Goal: Task Accomplishment & Management: Complete application form

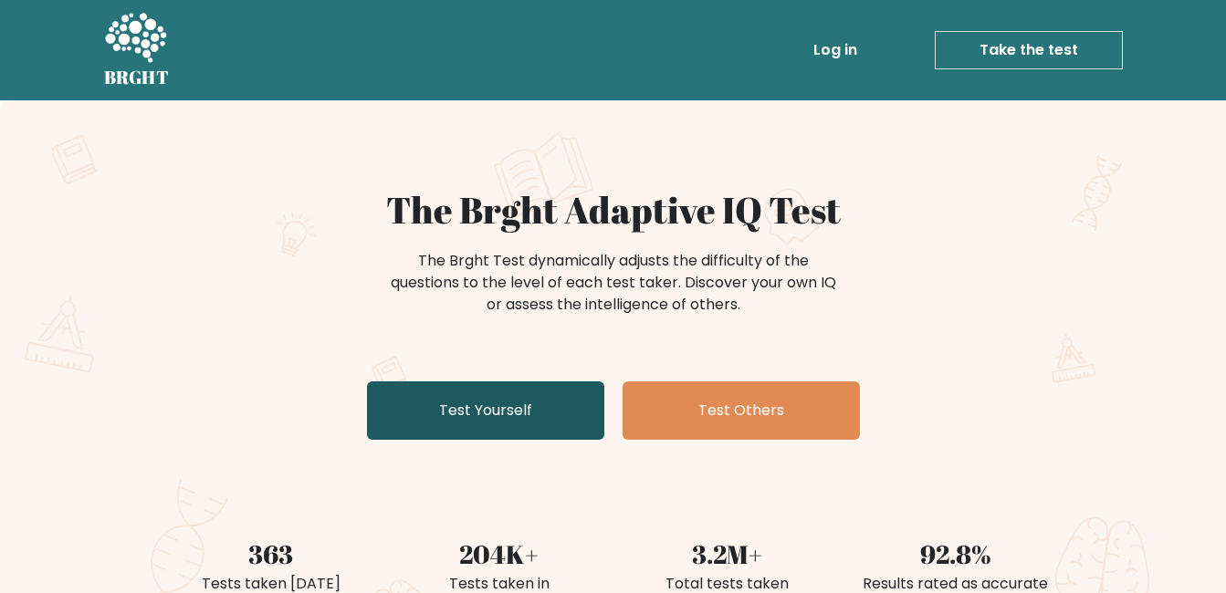
click at [546, 426] on link "Test Yourself" at bounding box center [485, 411] width 237 height 58
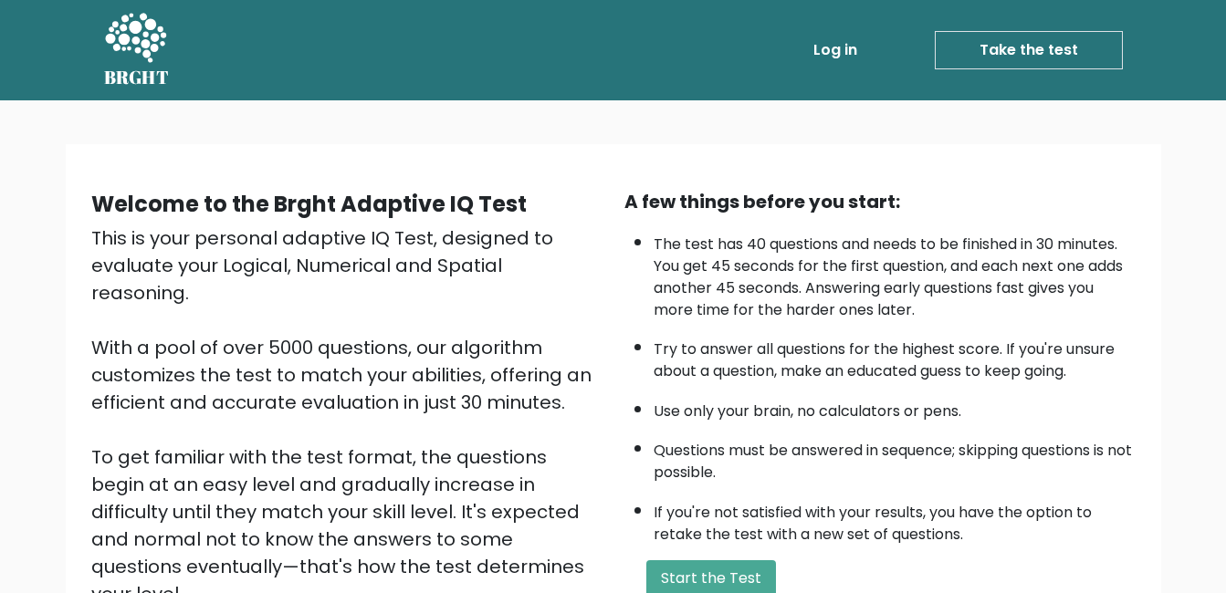
scroll to position [183, 0]
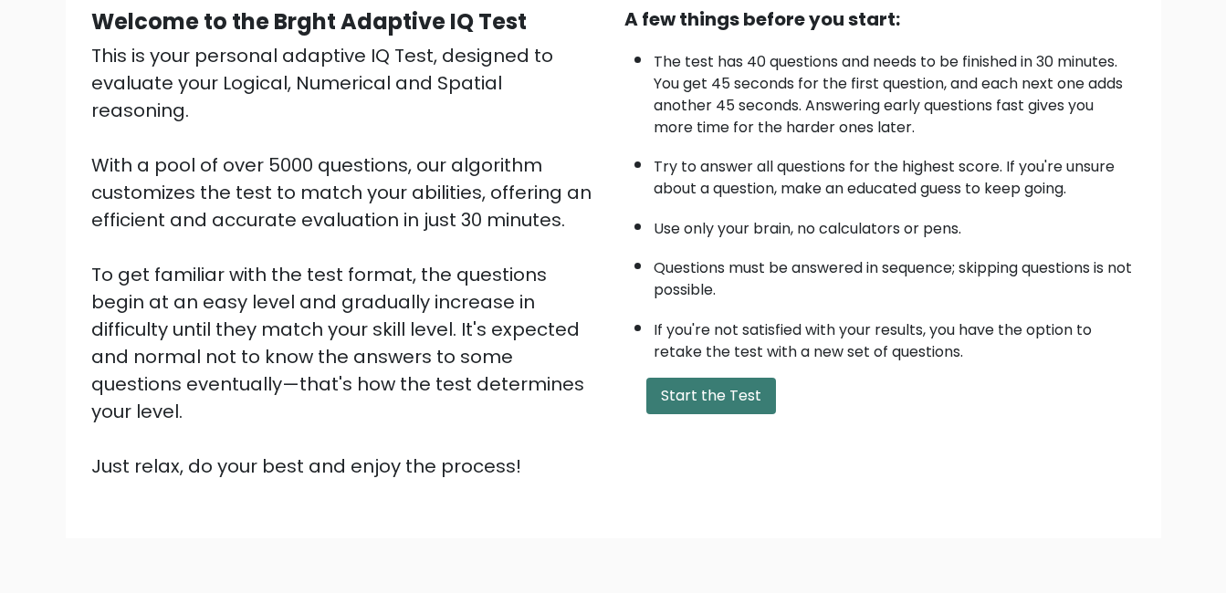
click at [689, 397] on button "Start the Test" at bounding box center [711, 396] width 130 height 37
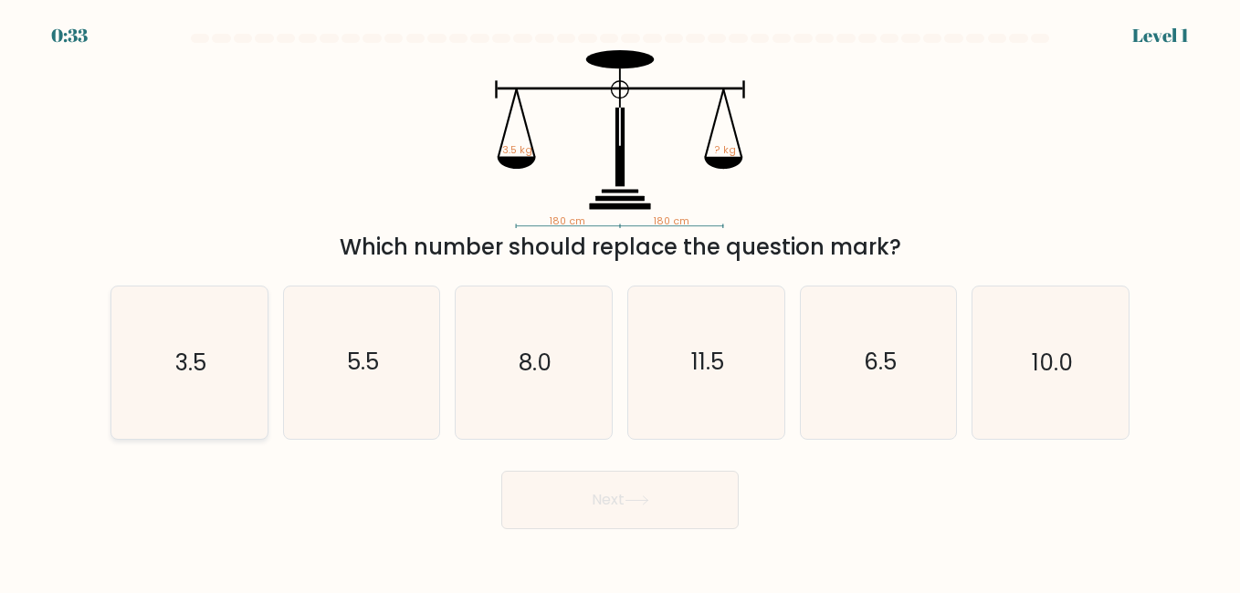
click at [219, 360] on icon "3.5" at bounding box center [189, 363] width 152 height 152
click at [620, 301] on input "a. 3.5" at bounding box center [620, 299] width 1 height 5
radio input "true"
click at [550, 504] on button "Next" at bounding box center [619, 500] width 237 height 58
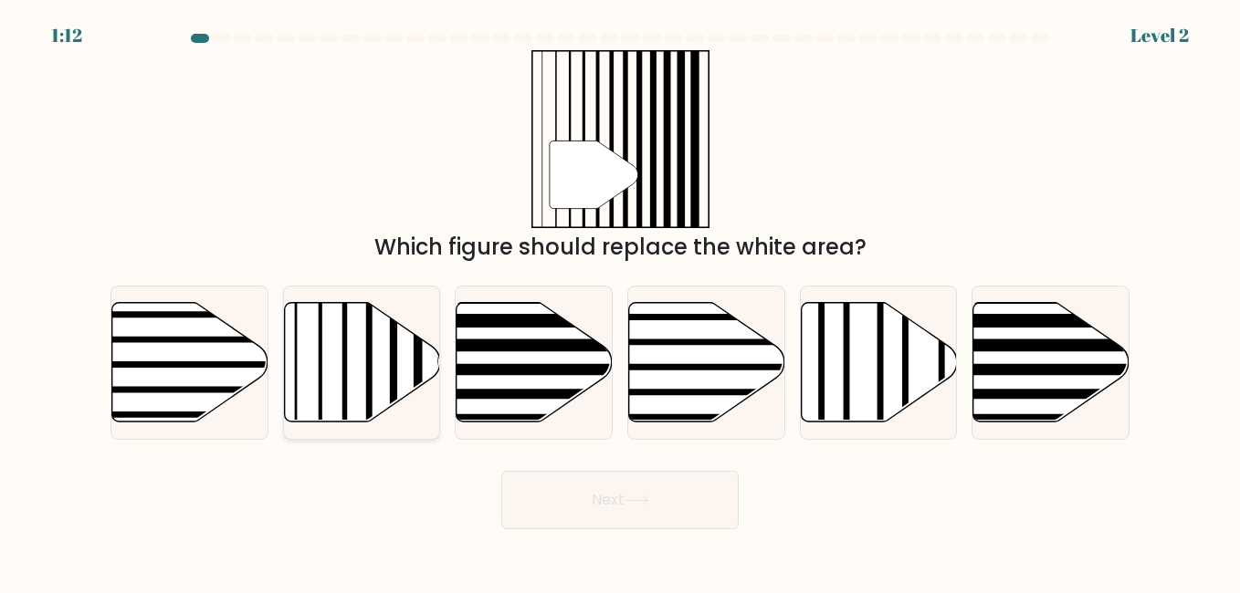
click at [388, 373] on icon at bounding box center [362, 362] width 156 height 120
click at [620, 301] on input "b." at bounding box center [620, 299] width 1 height 5
radio input "true"
click at [572, 497] on button "Next" at bounding box center [619, 500] width 237 height 58
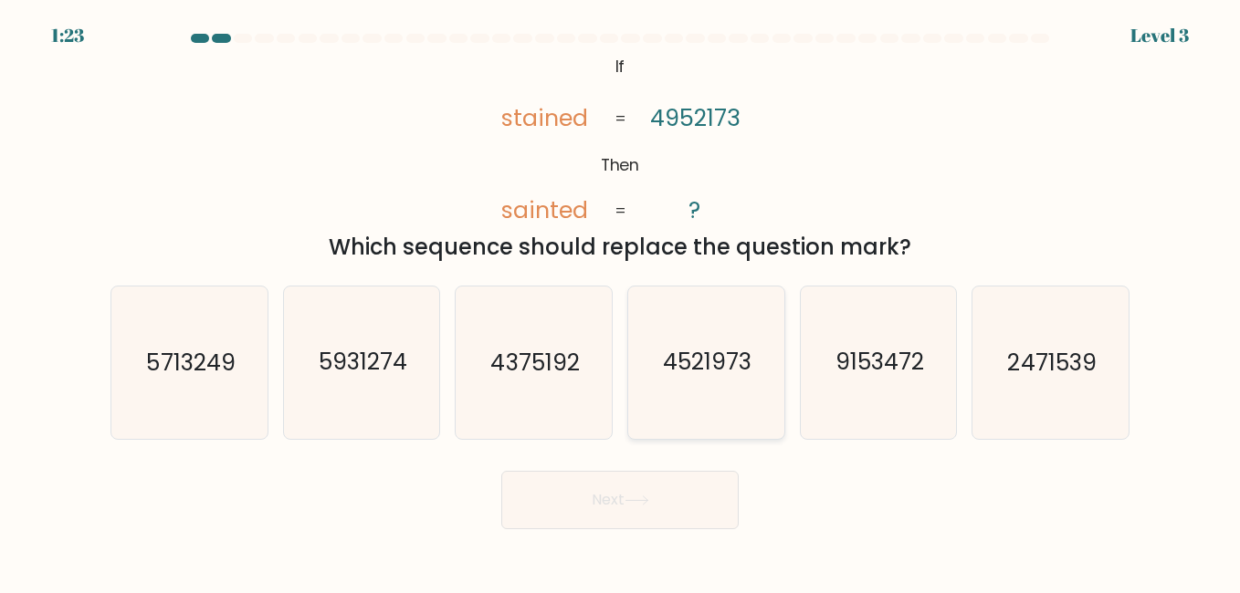
click at [728, 422] on icon "4521973" at bounding box center [706, 363] width 152 height 152
click at [621, 301] on input "d. 4521973" at bounding box center [620, 299] width 1 height 5
radio input "true"
click at [707, 499] on button "Next" at bounding box center [619, 500] width 237 height 58
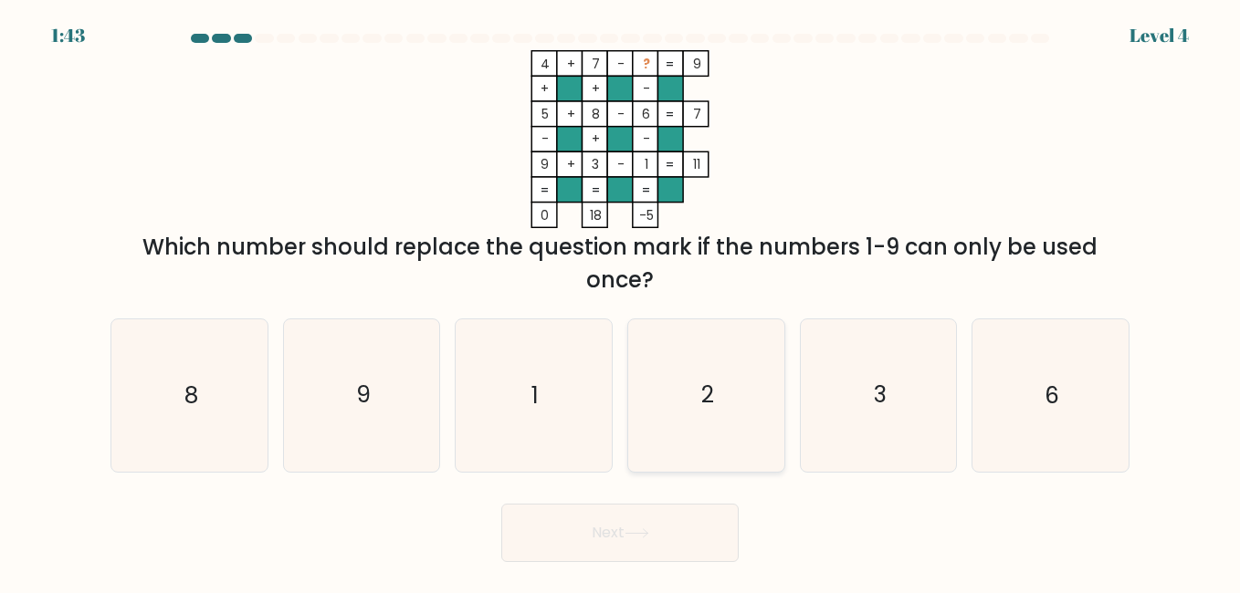
click at [693, 401] on icon "2" at bounding box center [706, 396] width 152 height 152
click at [621, 301] on input "d. 2" at bounding box center [620, 299] width 1 height 5
radio input "true"
click at [664, 538] on button "Next" at bounding box center [619, 533] width 237 height 58
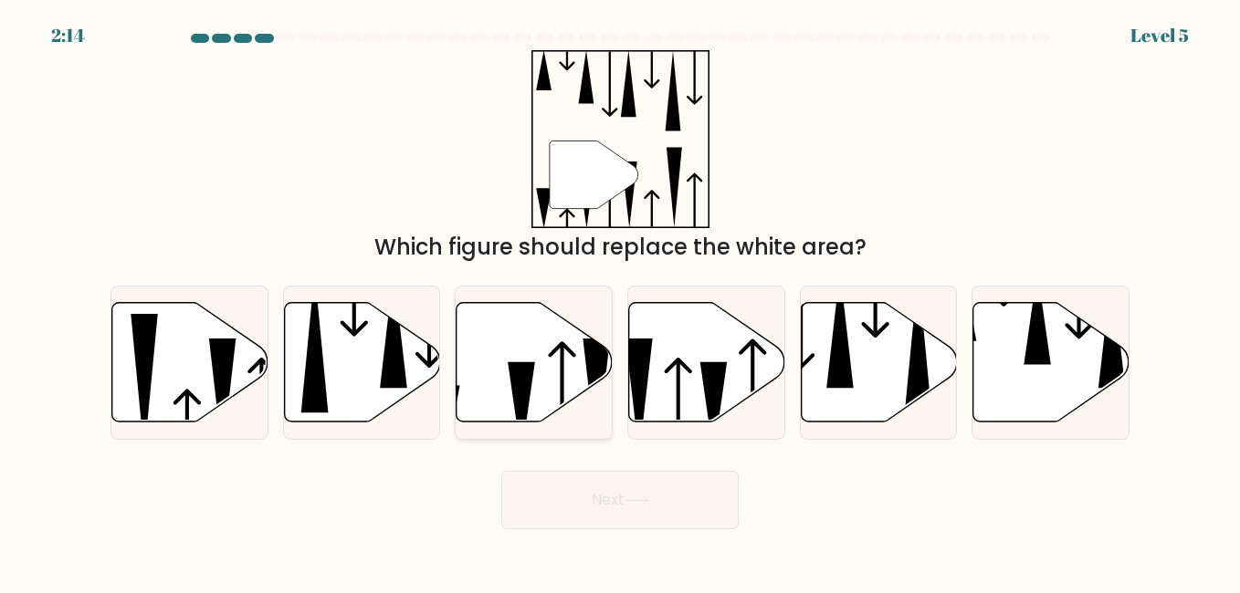
click at [533, 384] on icon at bounding box center [535, 362] width 156 height 120
click at [620, 301] on input "c." at bounding box center [620, 299] width 1 height 5
radio input "true"
click at [641, 506] on button "Next" at bounding box center [619, 500] width 237 height 58
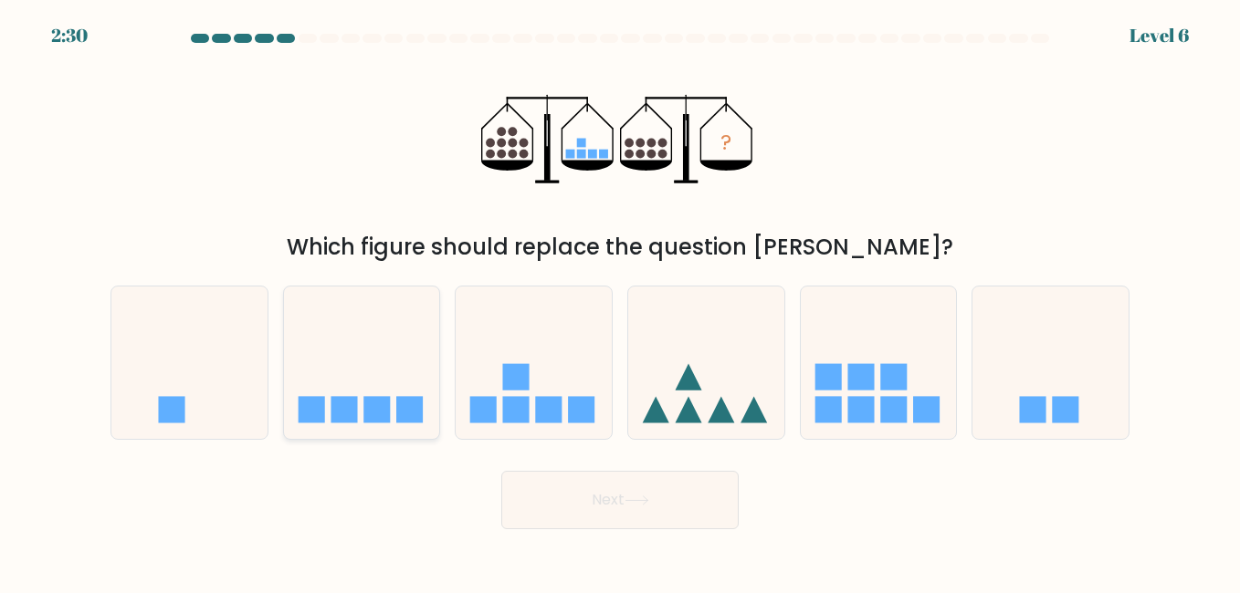
click at [428, 406] on icon at bounding box center [362, 363] width 156 height 129
click at [620, 301] on input "b." at bounding box center [620, 299] width 1 height 5
radio input "true"
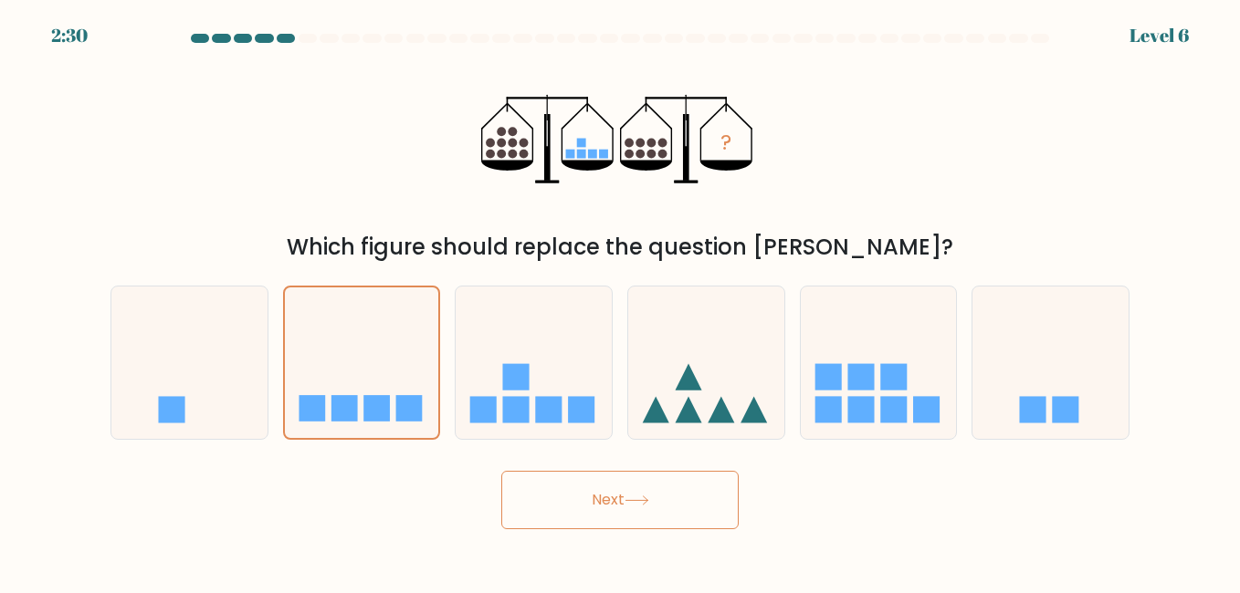
click at [572, 498] on button "Next" at bounding box center [619, 500] width 237 height 58
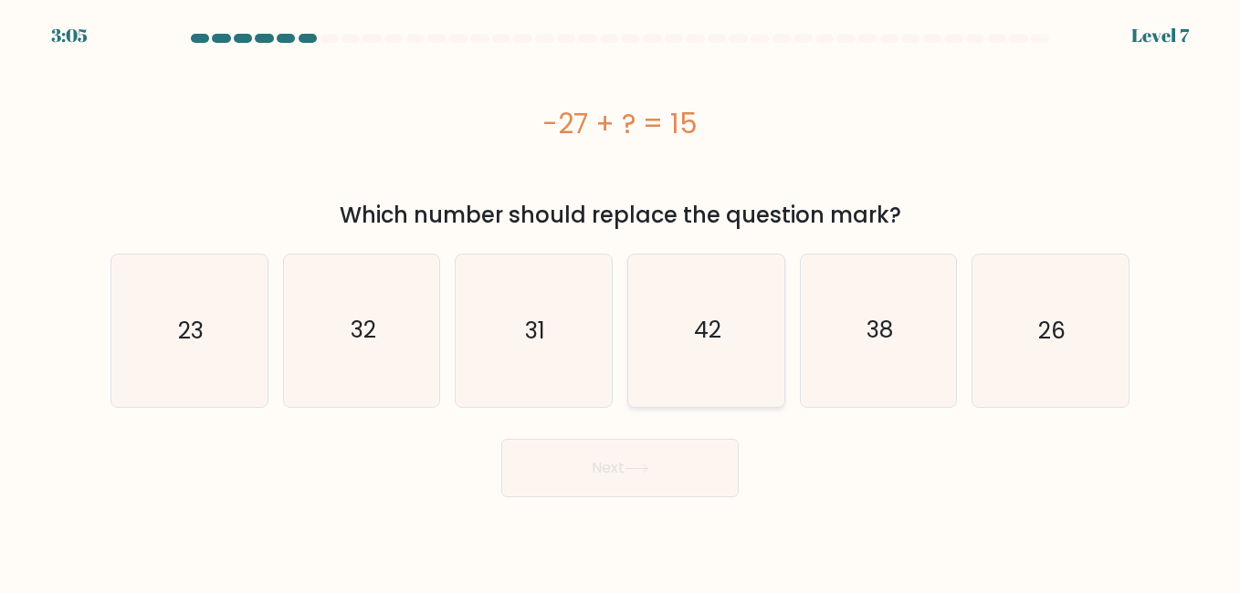
click at [717, 340] on text "42" at bounding box center [707, 331] width 27 height 32
click at [621, 301] on input "d. 42" at bounding box center [620, 299] width 1 height 5
radio input "true"
click at [629, 464] on icon at bounding box center [637, 469] width 25 height 10
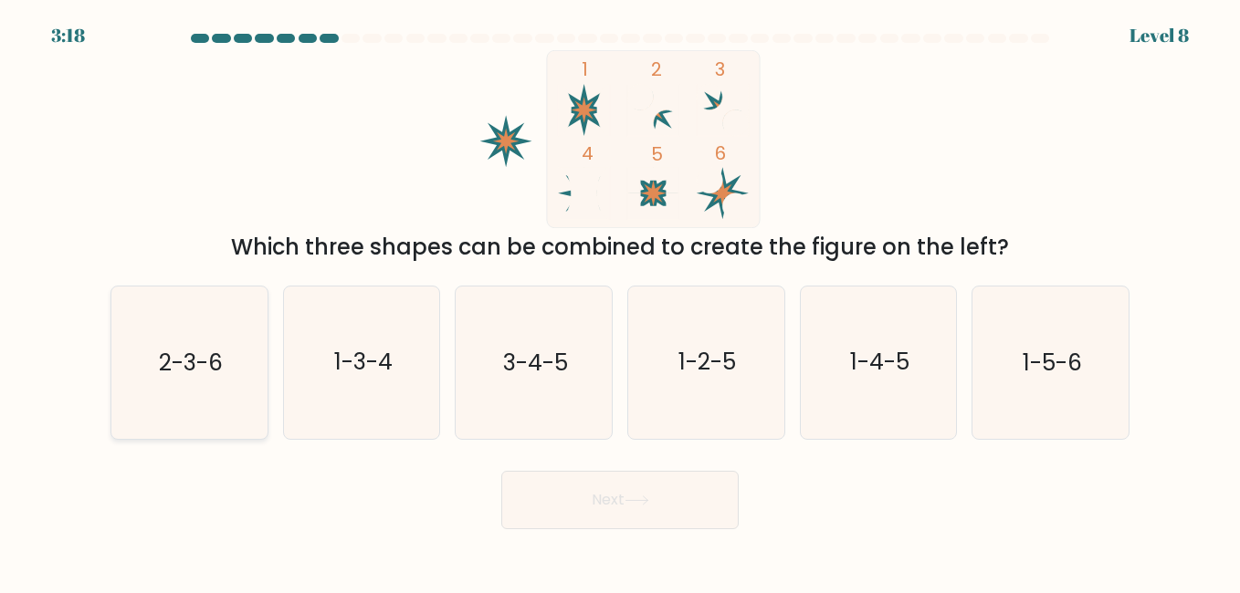
click at [201, 367] on text "2-3-6" at bounding box center [191, 363] width 64 height 32
click at [620, 301] on input "a. 2-3-6" at bounding box center [620, 299] width 1 height 5
radio input "true"
click at [648, 510] on button "Next" at bounding box center [619, 500] width 237 height 58
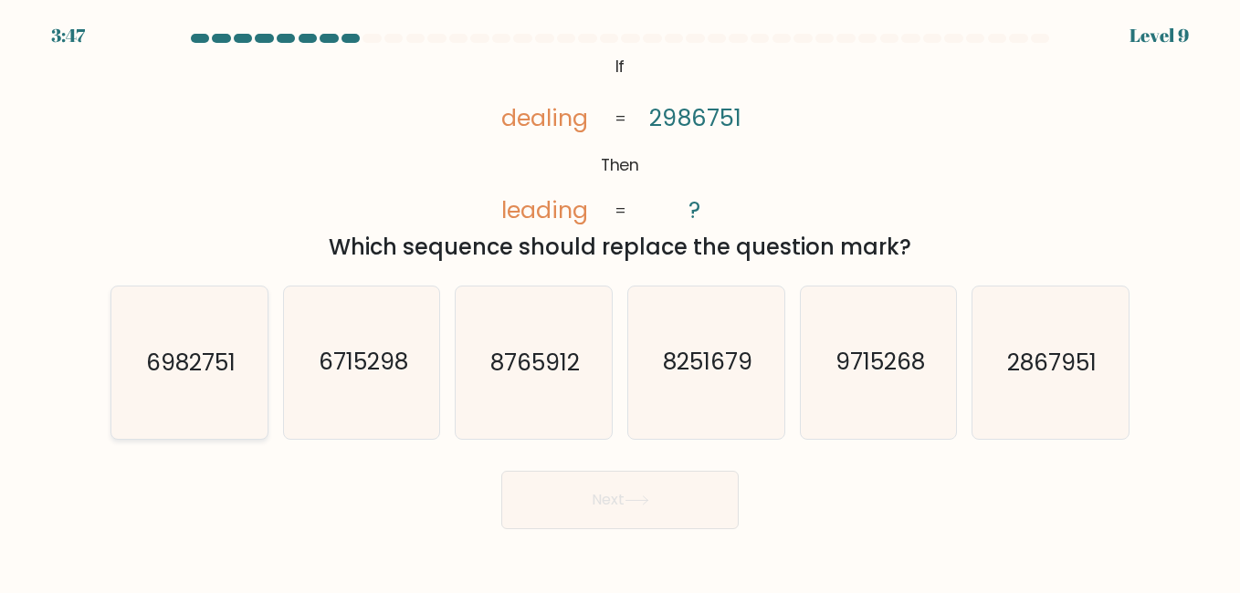
click at [231, 390] on icon "6982751" at bounding box center [189, 363] width 152 height 152
click at [620, 301] on input "a. 6982751" at bounding box center [620, 299] width 1 height 5
radio input "true"
click at [575, 504] on button "Next" at bounding box center [619, 500] width 237 height 58
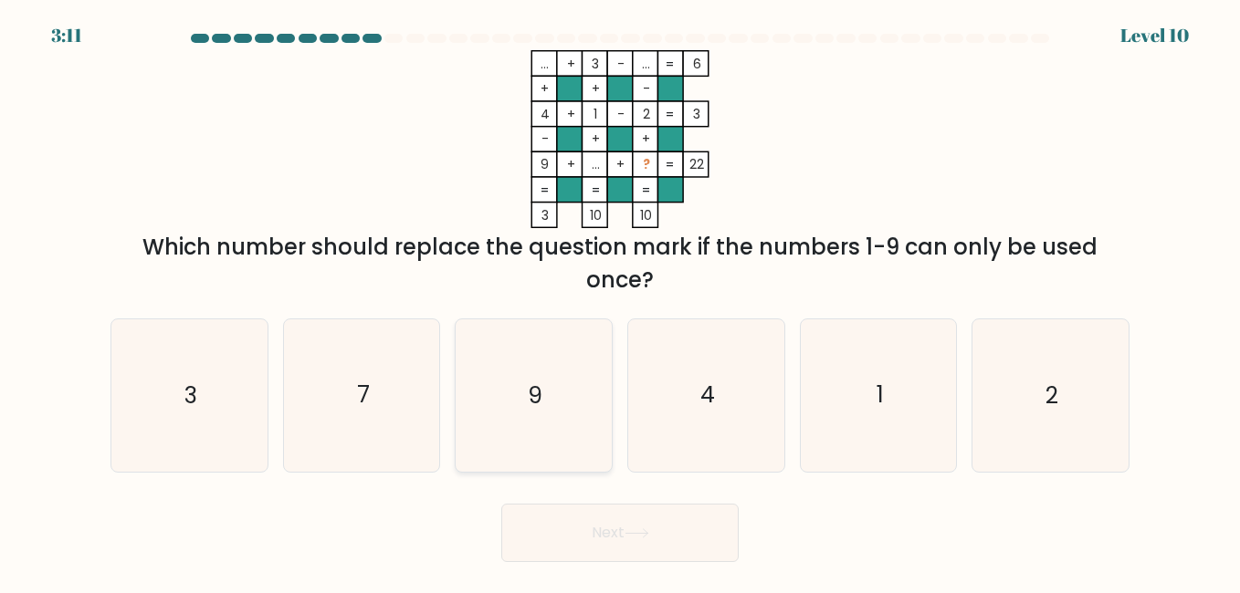
click at [579, 372] on icon "9" at bounding box center [533, 396] width 152 height 152
click at [620, 301] on input "c. 9" at bounding box center [620, 299] width 1 height 5
radio input "true"
click at [670, 548] on button "Next" at bounding box center [619, 533] width 237 height 58
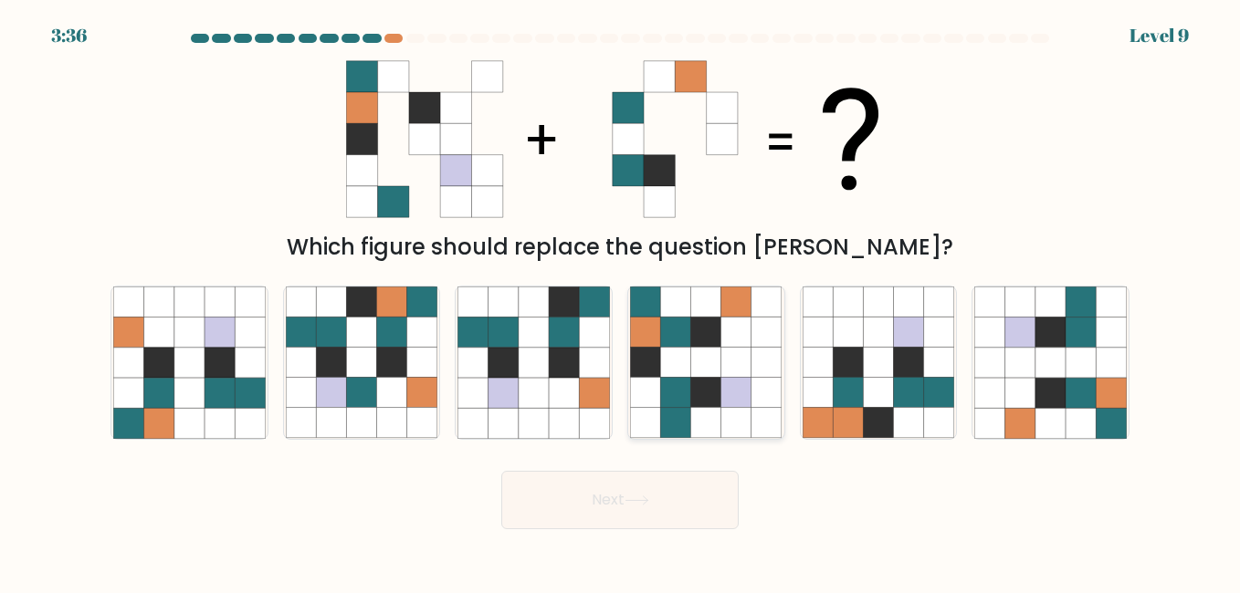
click at [751, 357] on icon at bounding box center [766, 363] width 30 height 30
click at [621, 301] on input "d." at bounding box center [620, 299] width 1 height 5
radio input "true"
click at [652, 494] on button "Next" at bounding box center [619, 500] width 237 height 58
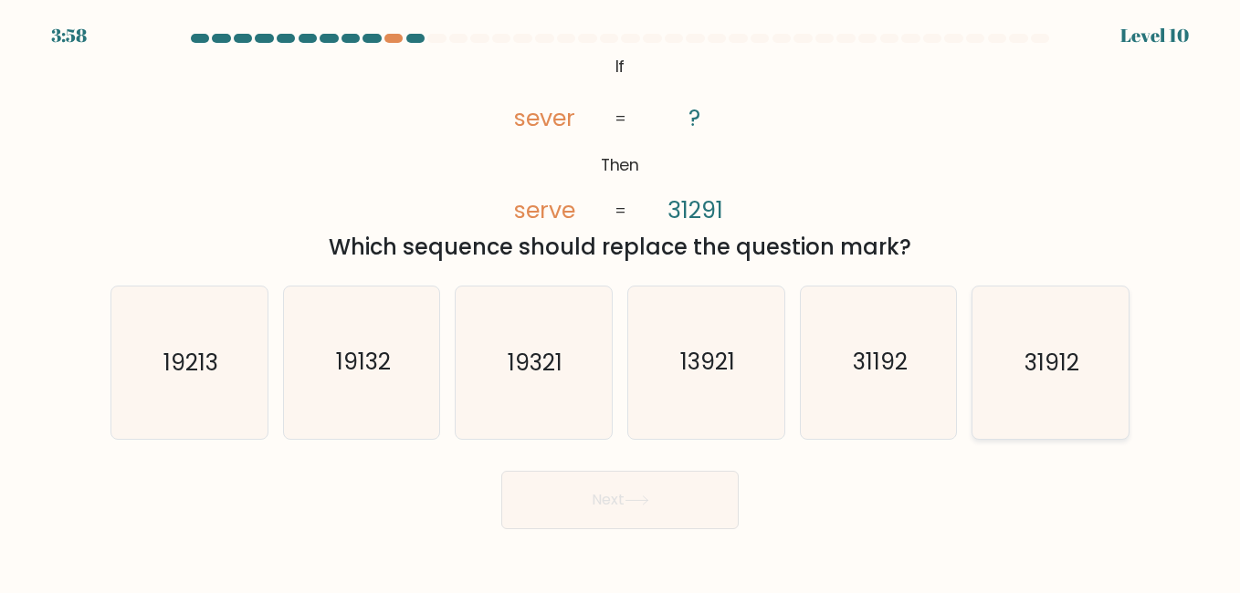
click at [1010, 381] on icon "31912" at bounding box center [1050, 363] width 152 height 152
click at [621, 301] on input "f. 31912" at bounding box center [620, 299] width 1 height 5
radio input "true"
click at [635, 499] on icon at bounding box center [637, 501] width 25 height 10
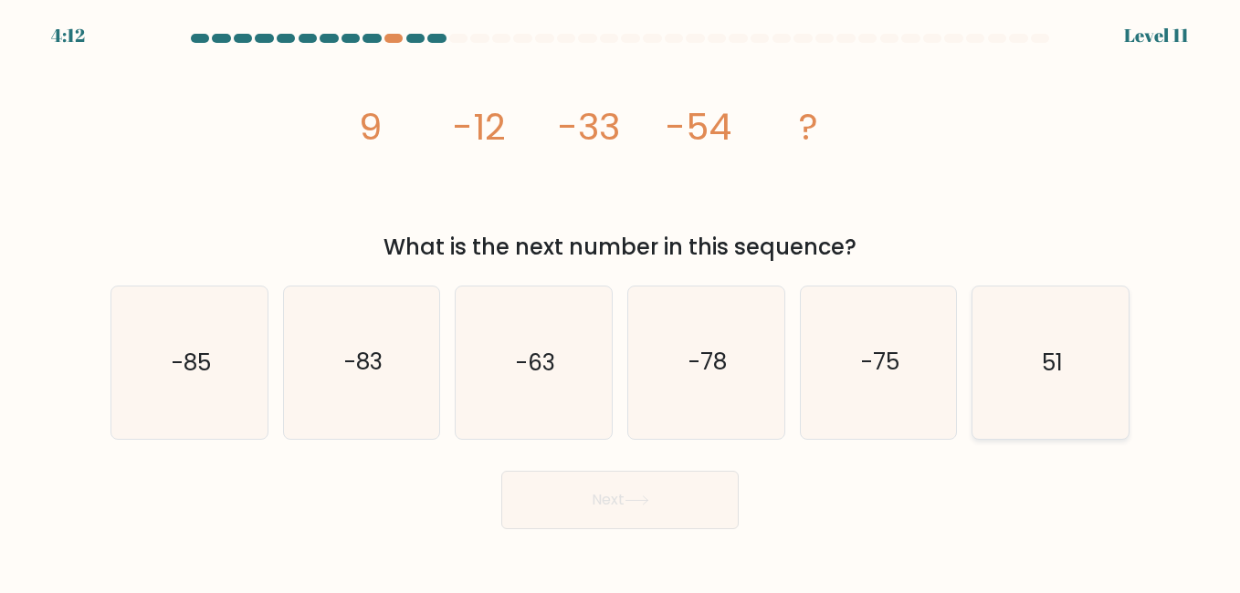
click at [1029, 384] on icon "51" at bounding box center [1050, 363] width 152 height 152
click at [621, 301] on input "f. 51" at bounding box center [620, 299] width 1 height 5
radio input "true"
click at [909, 395] on icon "-75" at bounding box center [879, 363] width 152 height 152
click at [621, 301] on input "e. -75" at bounding box center [620, 299] width 1 height 5
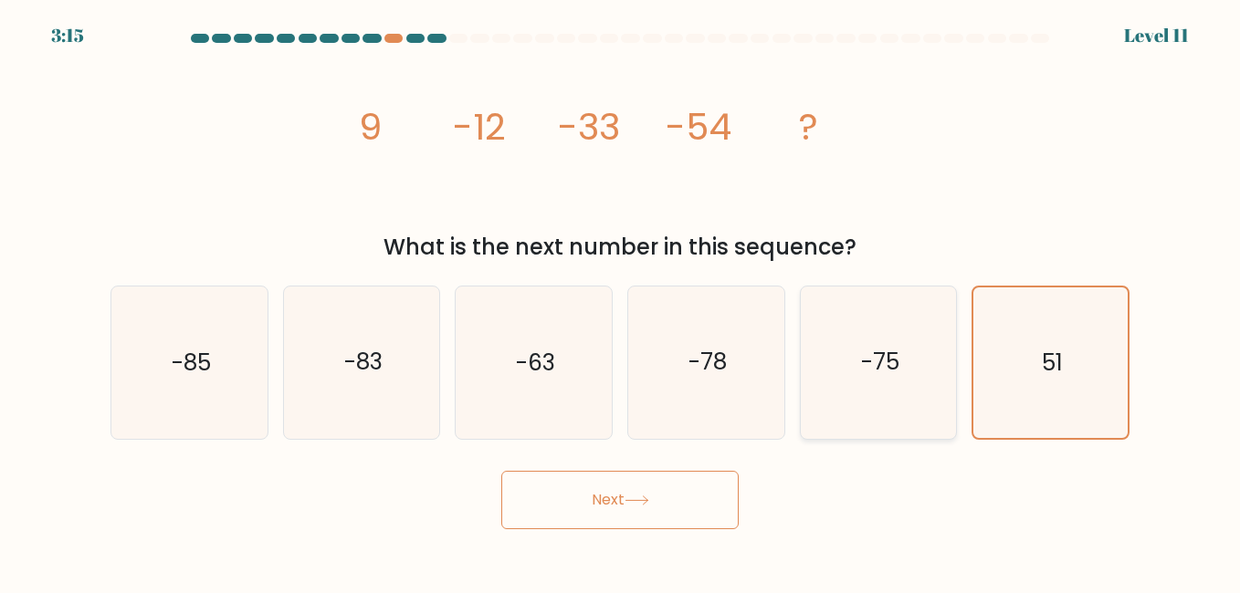
radio input "true"
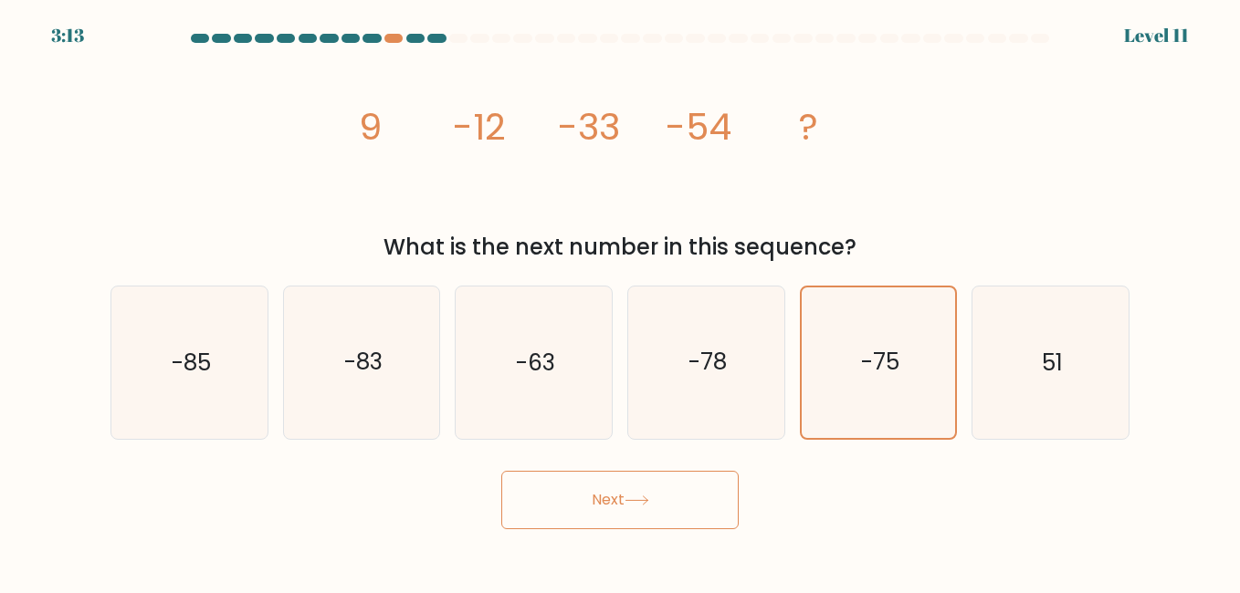
click at [662, 488] on button "Next" at bounding box center [619, 500] width 237 height 58
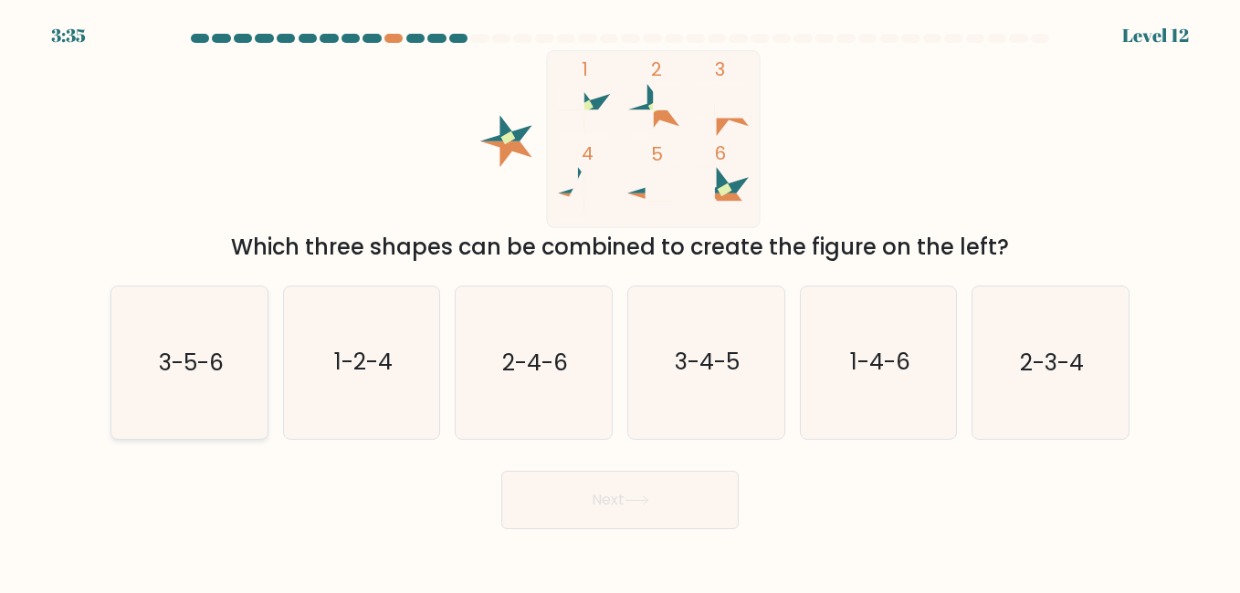
drag, startPoint x: 194, startPoint y: 383, endPoint x: 456, endPoint y: 452, distance: 271.1
click at [195, 382] on icon "3-5-6" at bounding box center [189, 363] width 152 height 152
click at [620, 301] on input "a. 3-5-6" at bounding box center [620, 299] width 1 height 5
radio input "true"
click at [633, 512] on button "Next" at bounding box center [619, 500] width 237 height 58
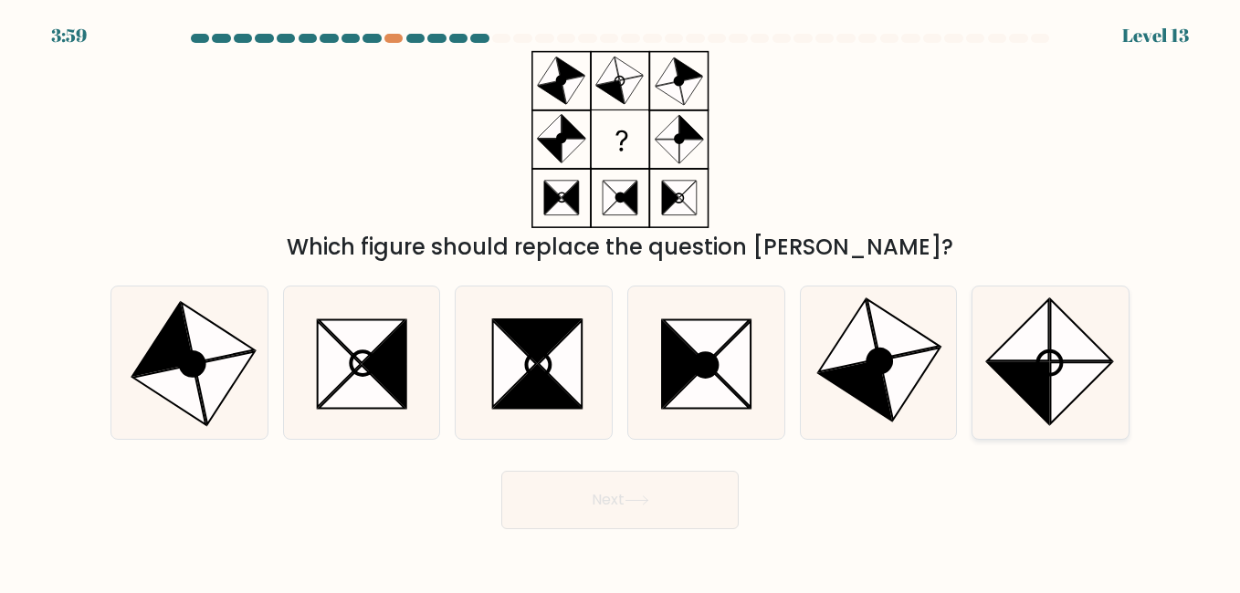
click at [1027, 393] on icon at bounding box center [1018, 392] width 61 height 61
click at [621, 301] on input "f." at bounding box center [620, 299] width 1 height 5
radio input "true"
click at [600, 489] on button "Next" at bounding box center [619, 500] width 237 height 58
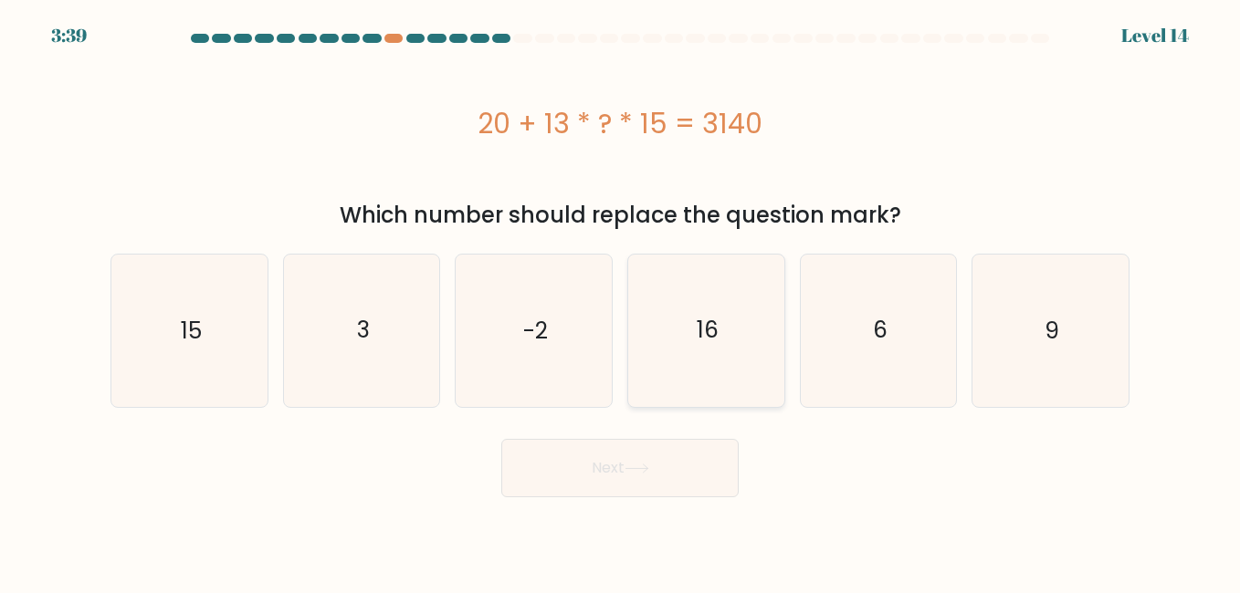
click at [690, 315] on icon "16" at bounding box center [706, 331] width 152 height 152
click at [621, 301] on input "d. 16" at bounding box center [620, 299] width 1 height 5
radio input "true"
click at [315, 336] on icon "3" at bounding box center [362, 331] width 152 height 152
click at [620, 301] on input "b. 3" at bounding box center [620, 299] width 1 height 5
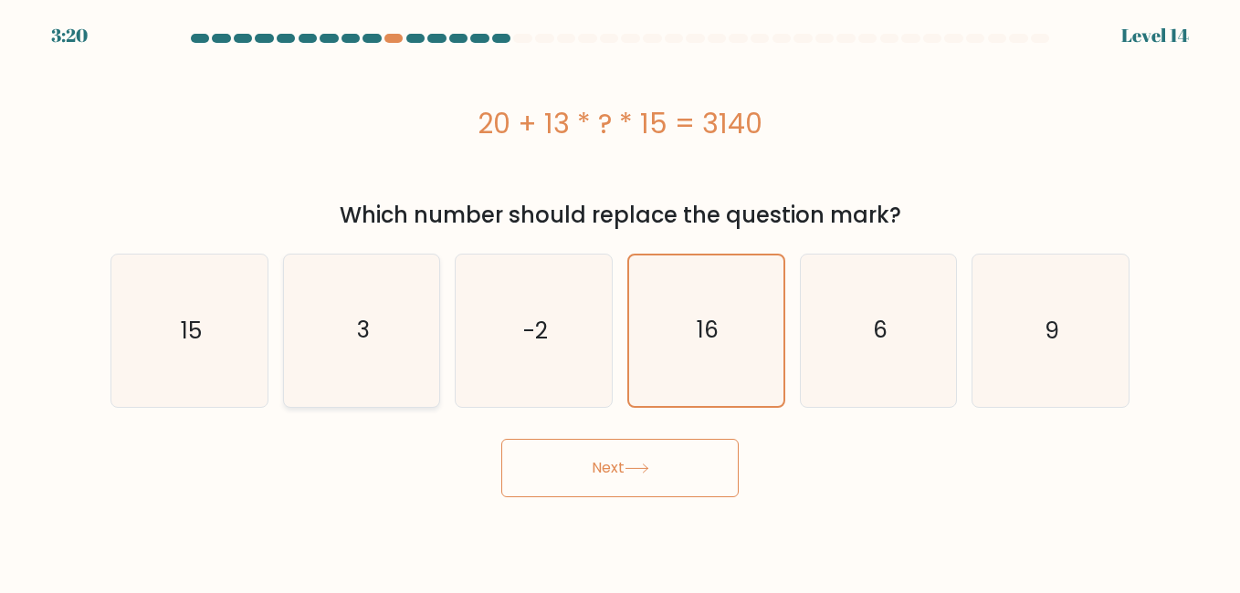
radio input "true"
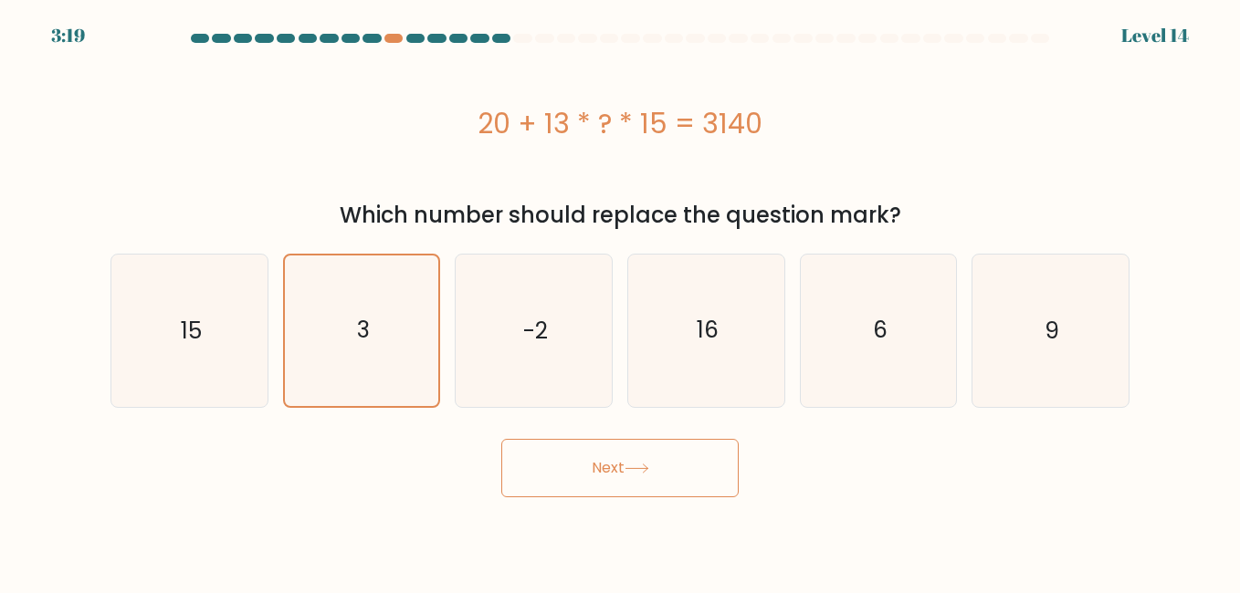
click at [522, 463] on button "Next" at bounding box center [619, 468] width 237 height 58
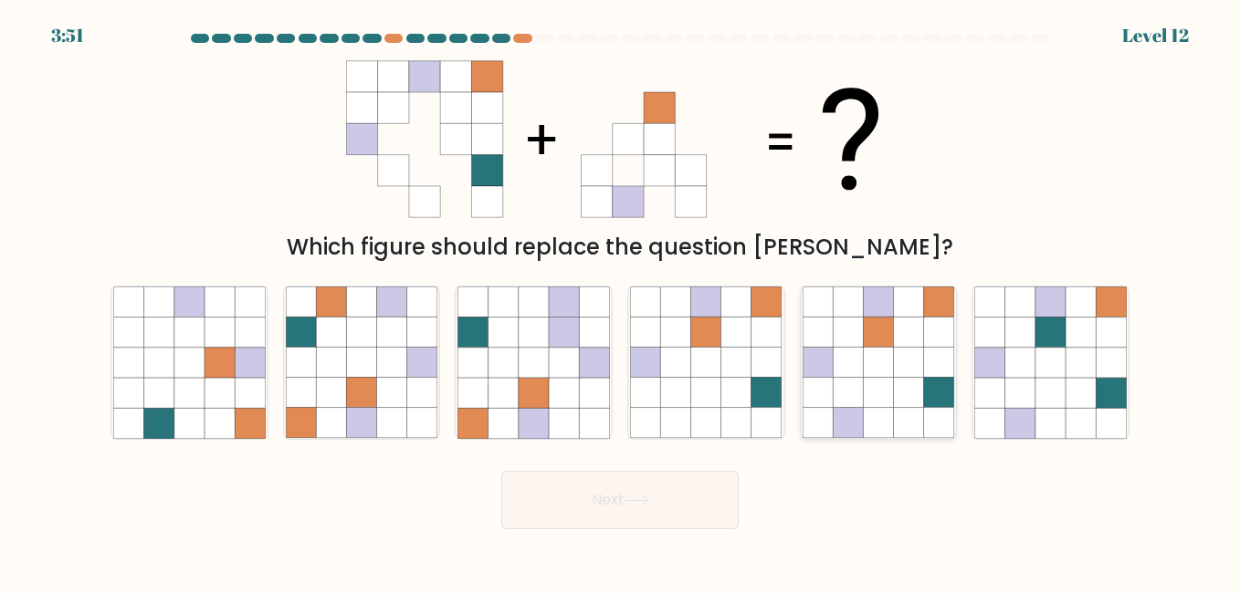
click at [852, 383] on icon at bounding box center [848, 393] width 30 height 30
click at [621, 301] on input "e." at bounding box center [620, 299] width 1 height 5
radio input "true"
click at [644, 489] on button "Next" at bounding box center [619, 500] width 237 height 58
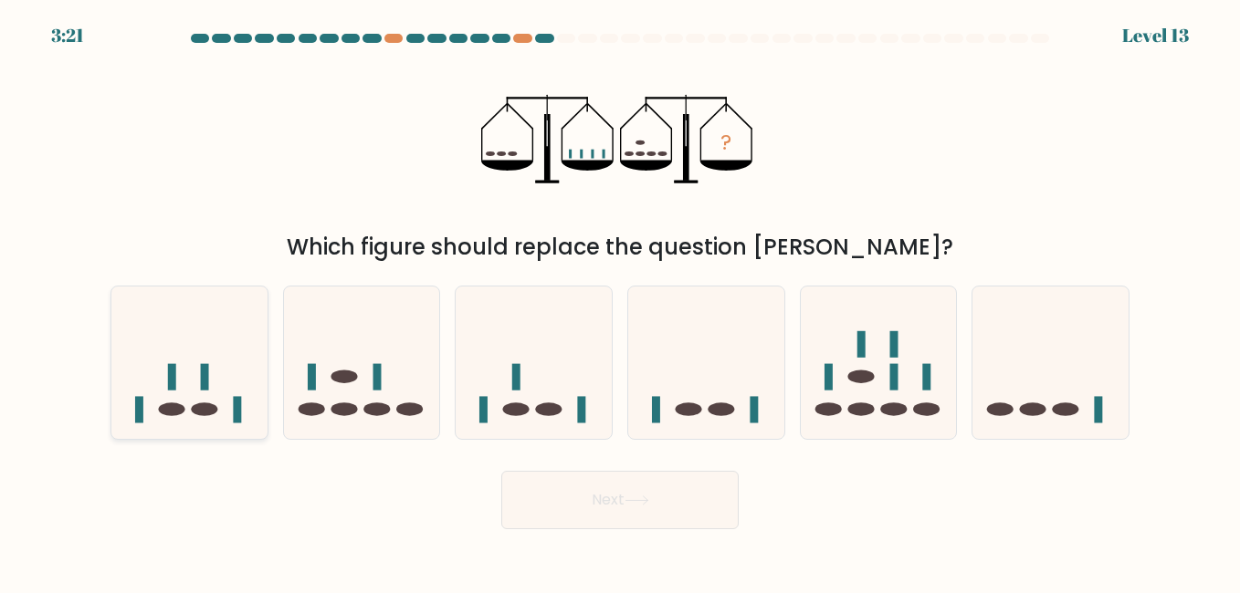
click at [221, 411] on icon at bounding box center [189, 363] width 156 height 129
click at [620, 301] on input "a." at bounding box center [620, 299] width 1 height 5
radio input "true"
click at [534, 501] on button "Next" at bounding box center [619, 500] width 237 height 58
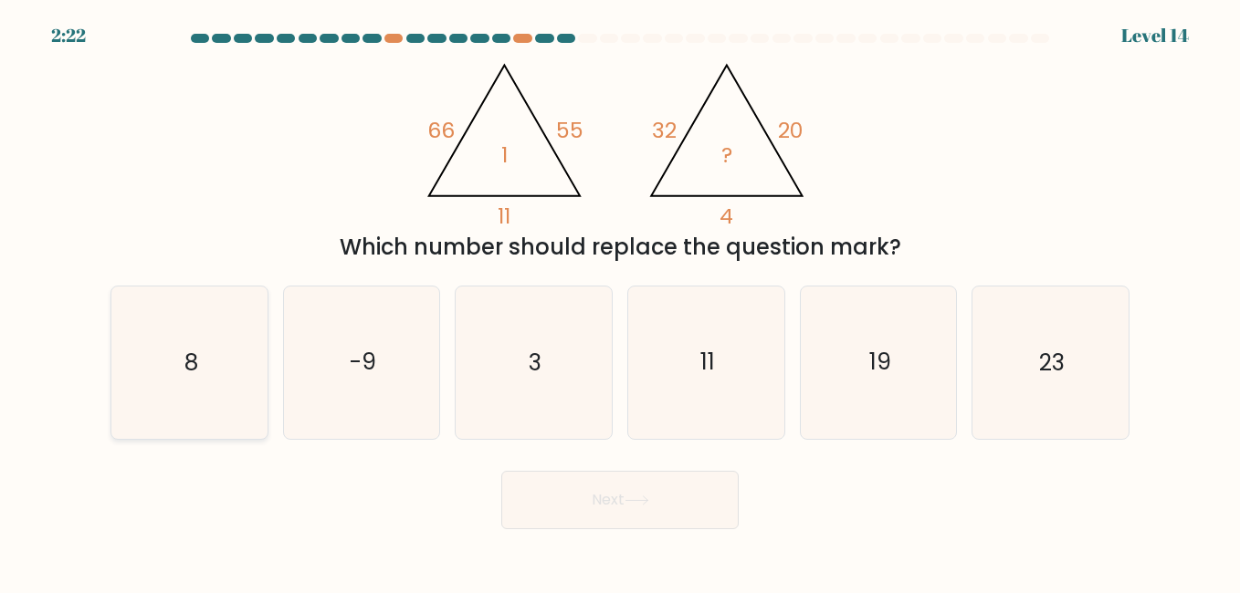
drag, startPoint x: 207, startPoint y: 384, endPoint x: 216, endPoint y: 379, distance: 10.6
click at [207, 383] on icon "8" at bounding box center [189, 363] width 152 height 152
click at [620, 301] on input "a. 8" at bounding box center [620, 299] width 1 height 5
radio input "true"
click at [672, 482] on button "Next" at bounding box center [619, 500] width 237 height 58
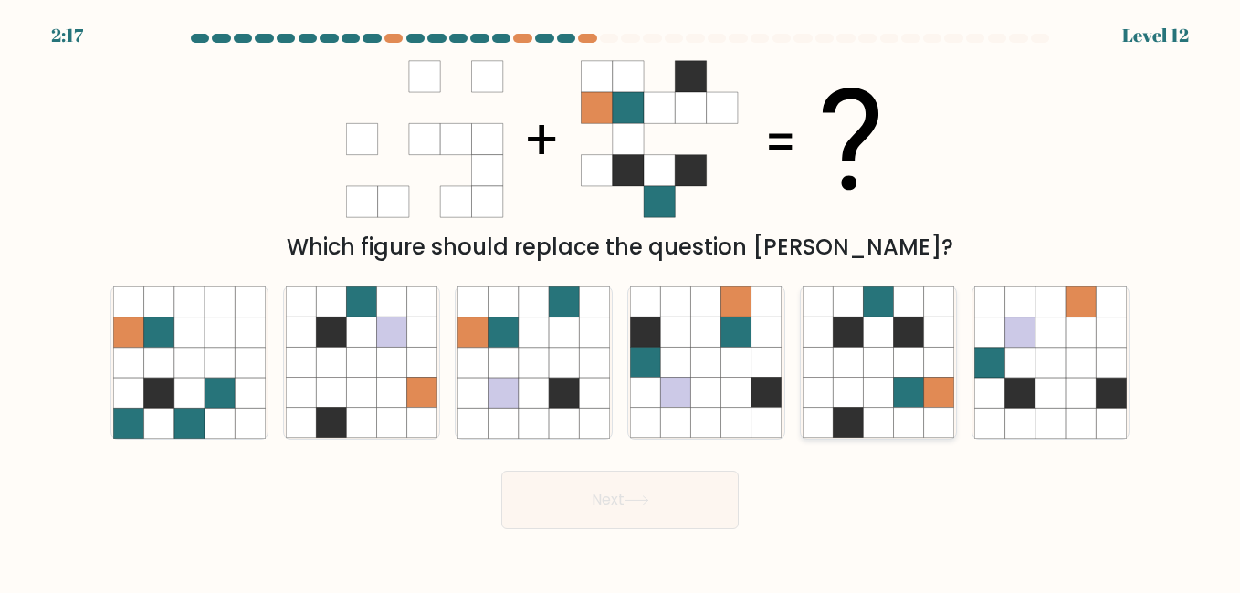
click at [866, 384] on icon at bounding box center [878, 393] width 30 height 30
click at [621, 301] on input "e." at bounding box center [620, 299] width 1 height 5
radio input "true"
click at [530, 491] on button "Next" at bounding box center [619, 500] width 237 height 58
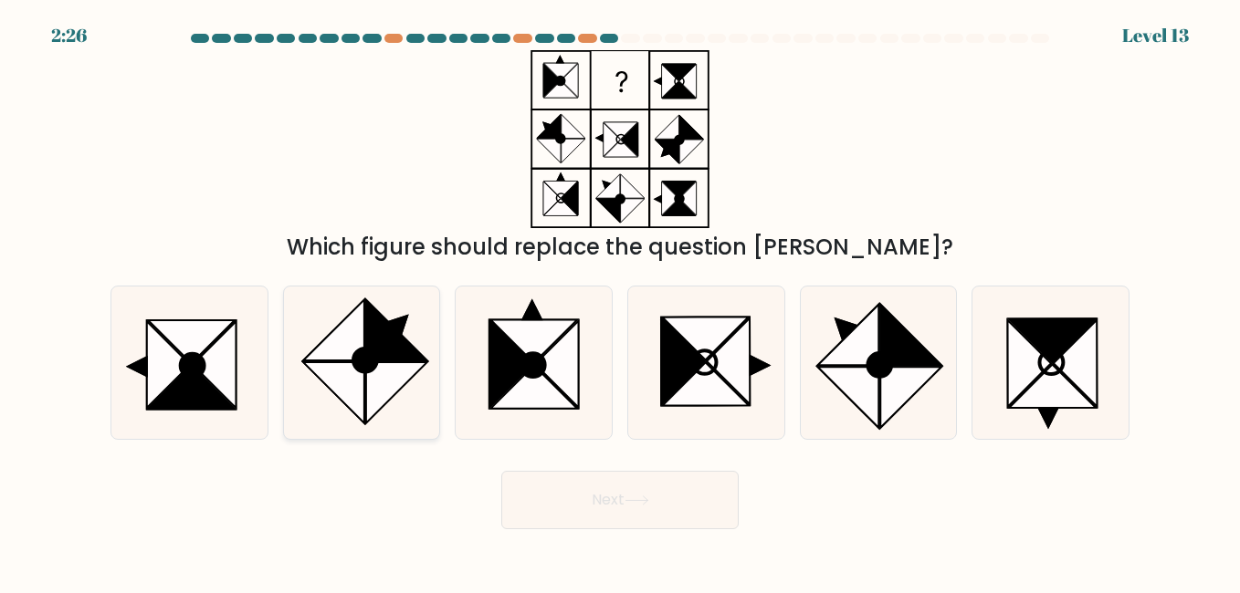
click at [358, 333] on icon at bounding box center [333, 330] width 61 height 61
click at [620, 301] on input "b." at bounding box center [620, 299] width 1 height 5
radio input "true"
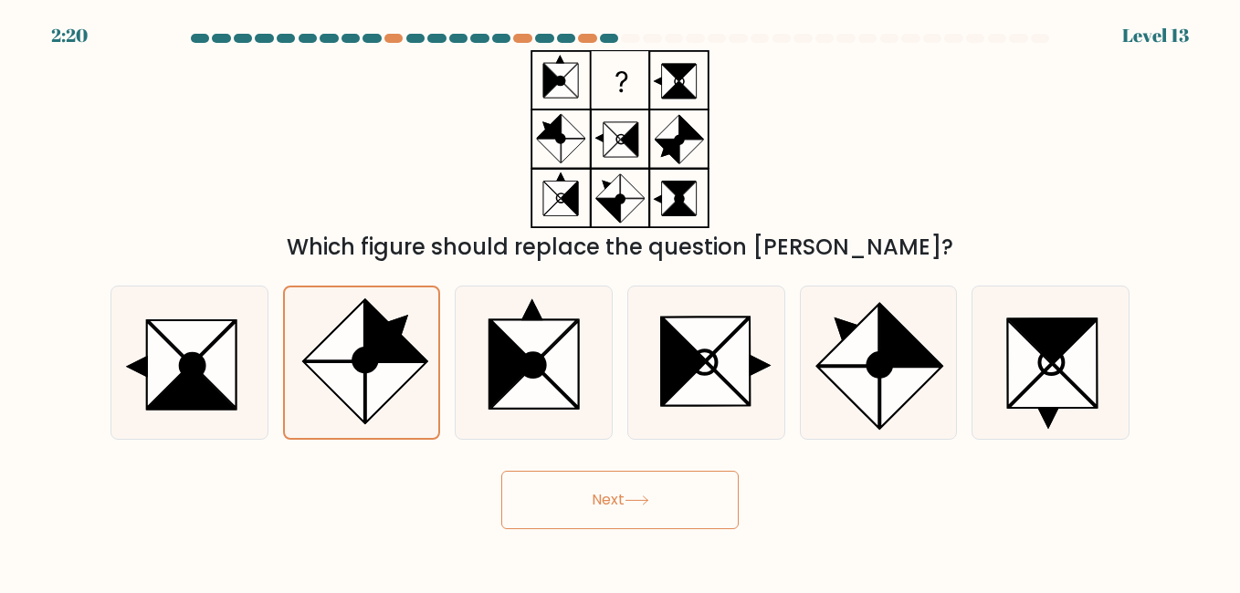
click at [558, 509] on button "Next" at bounding box center [619, 500] width 237 height 58
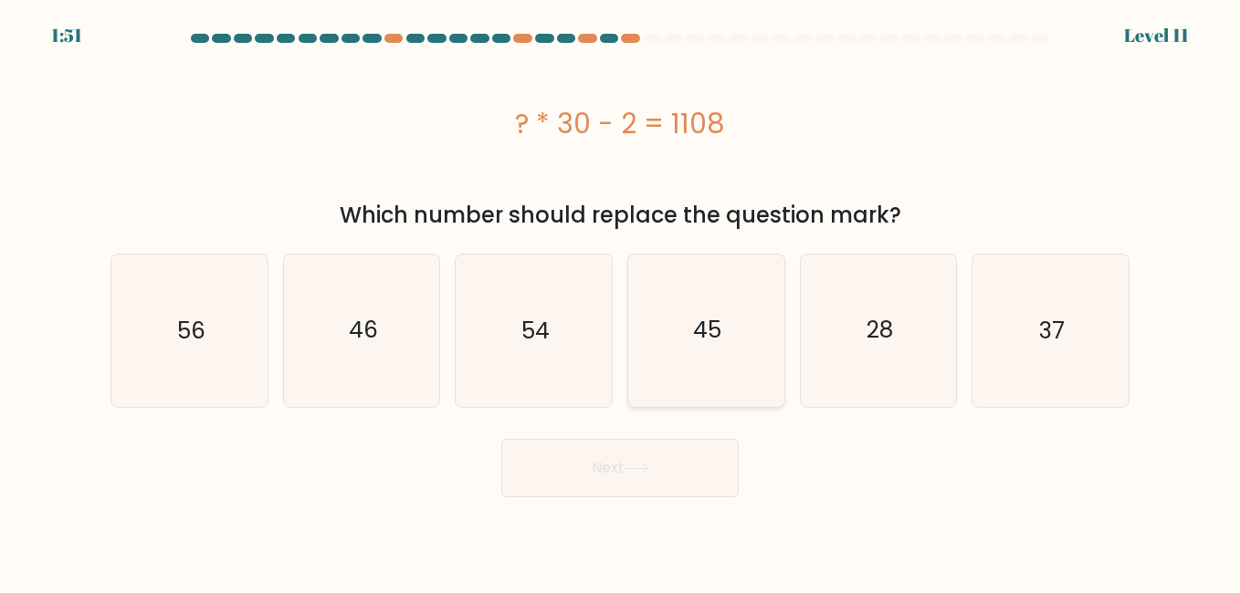
click at [674, 335] on icon "45" at bounding box center [706, 331] width 152 height 152
click at [621, 301] on input "d. 45" at bounding box center [620, 299] width 1 height 5
radio input "true"
click at [654, 457] on button "Next" at bounding box center [619, 468] width 237 height 58
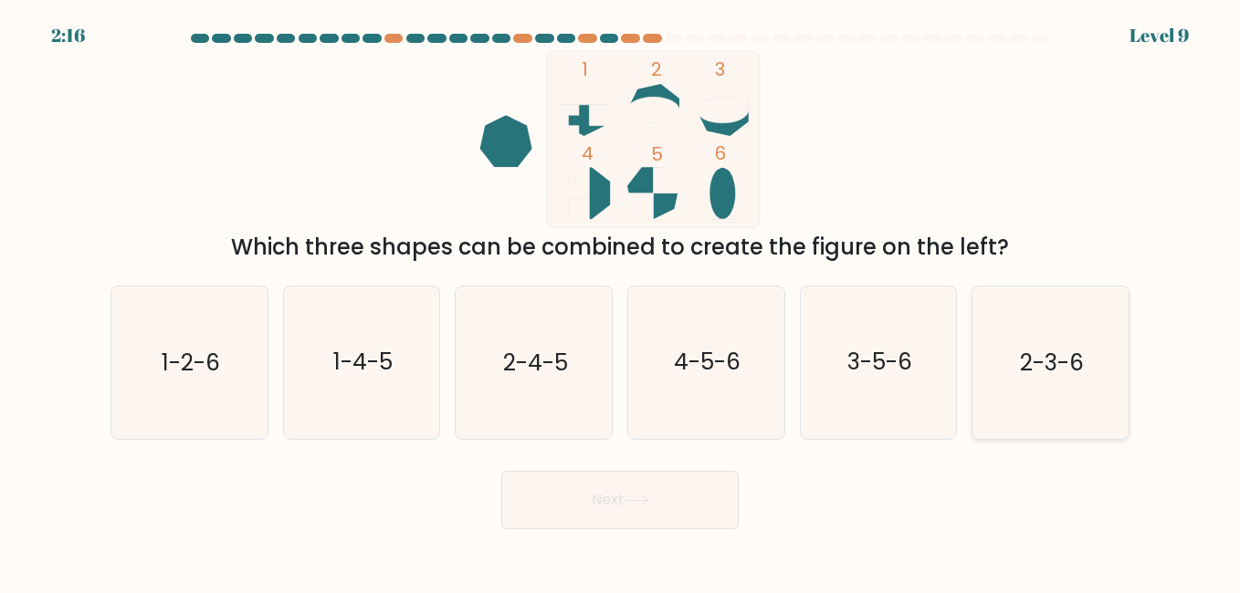
click at [1066, 400] on icon "2-3-6" at bounding box center [1050, 363] width 152 height 152
click at [621, 301] on input "f. 2-3-6" at bounding box center [620, 299] width 1 height 5
radio input "true"
click at [541, 514] on button "Next" at bounding box center [619, 500] width 237 height 58
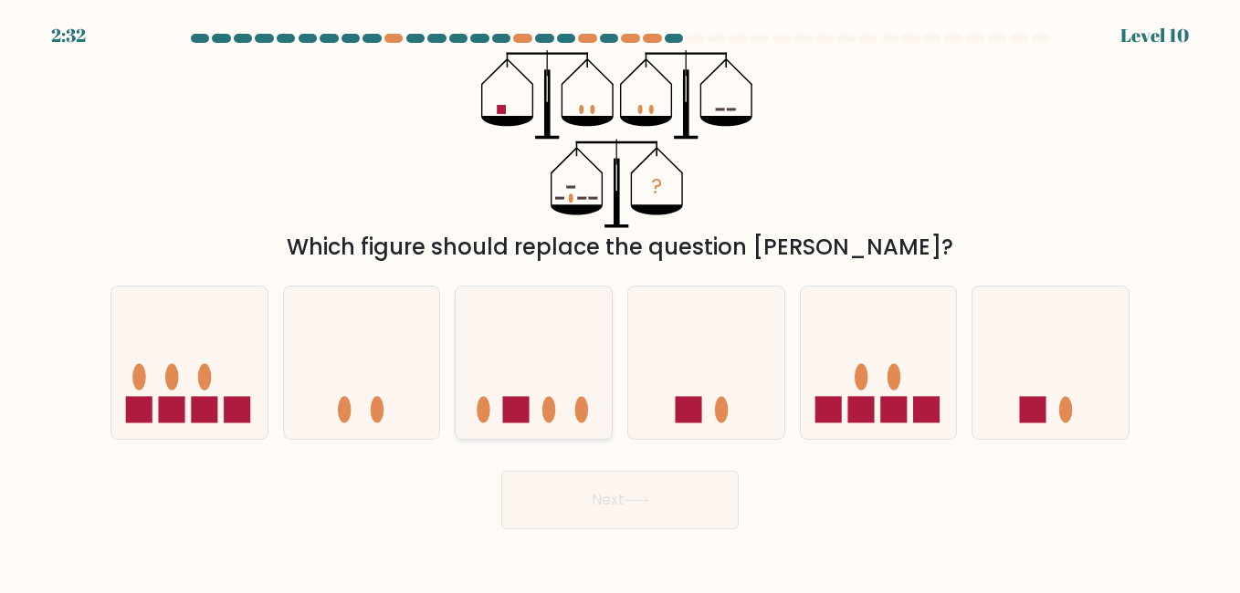
click at [600, 354] on icon at bounding box center [534, 363] width 156 height 129
click at [620, 301] on input "c." at bounding box center [620, 299] width 1 height 5
radio input "true"
click at [638, 502] on icon at bounding box center [637, 501] width 25 height 10
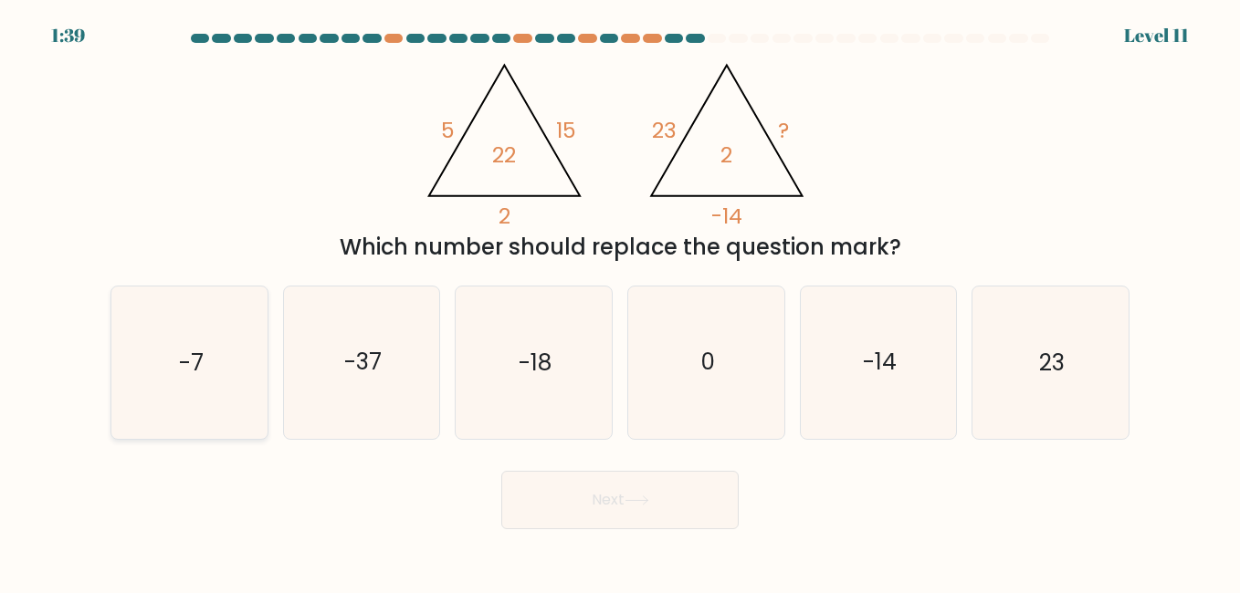
click at [212, 375] on icon "-7" at bounding box center [189, 363] width 152 height 152
click at [620, 301] on input "a. -7" at bounding box center [620, 299] width 1 height 5
radio input "true"
click at [425, 413] on icon "-37" at bounding box center [362, 363] width 152 height 152
click at [620, 301] on input "b. -37" at bounding box center [620, 299] width 1 height 5
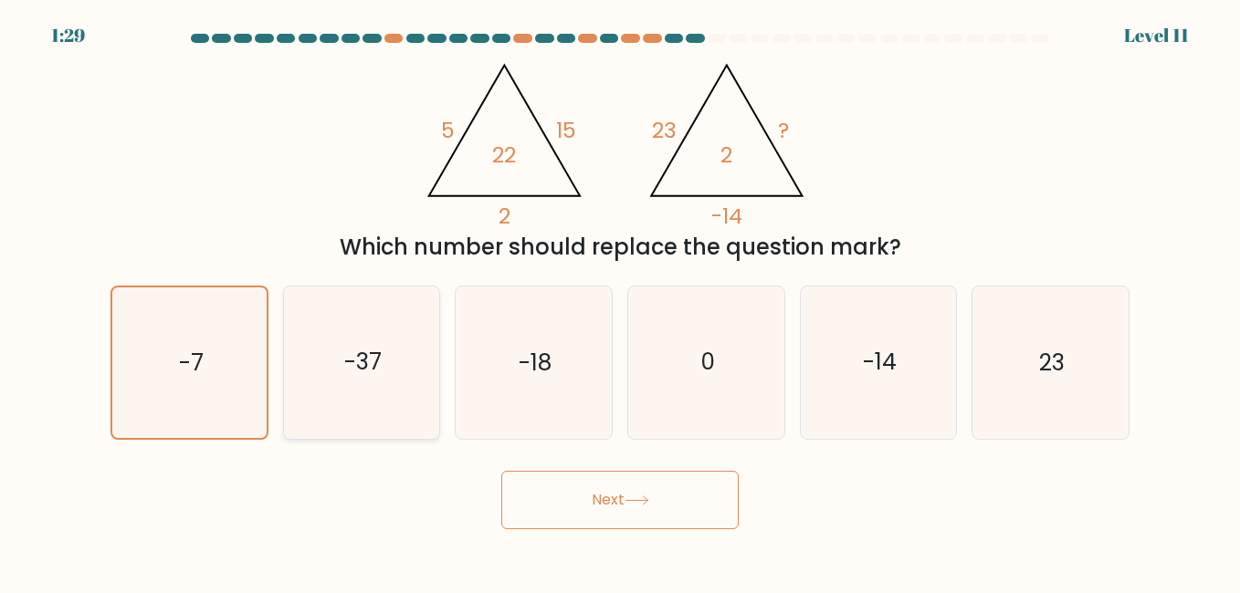
radio input "true"
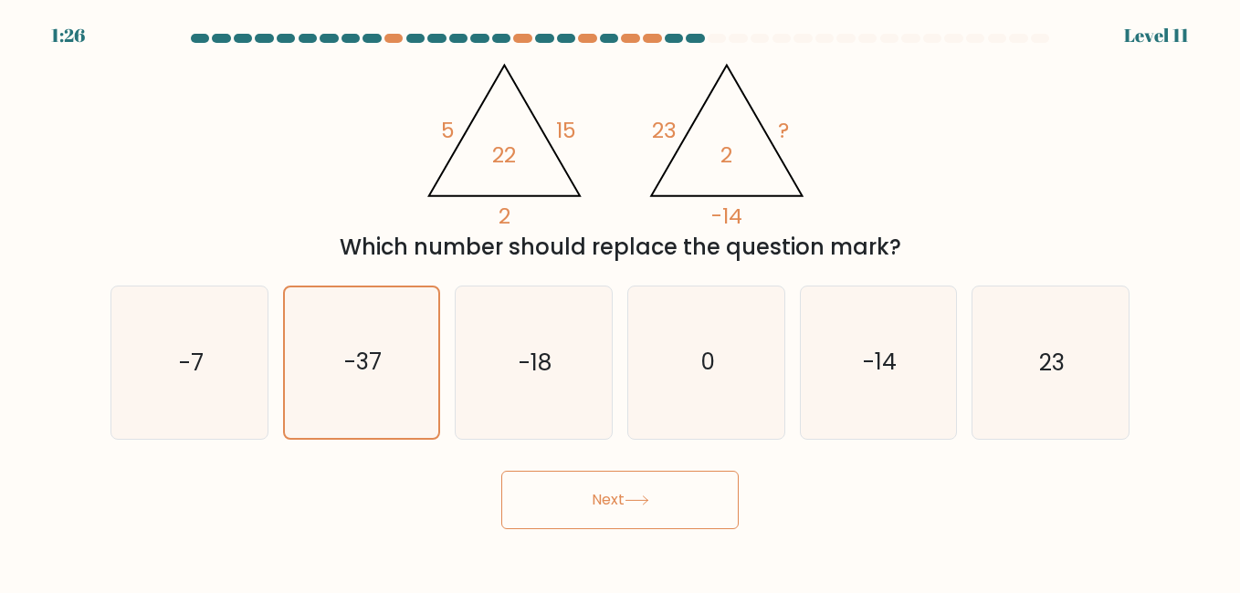
click at [549, 496] on button "Next" at bounding box center [619, 500] width 237 height 58
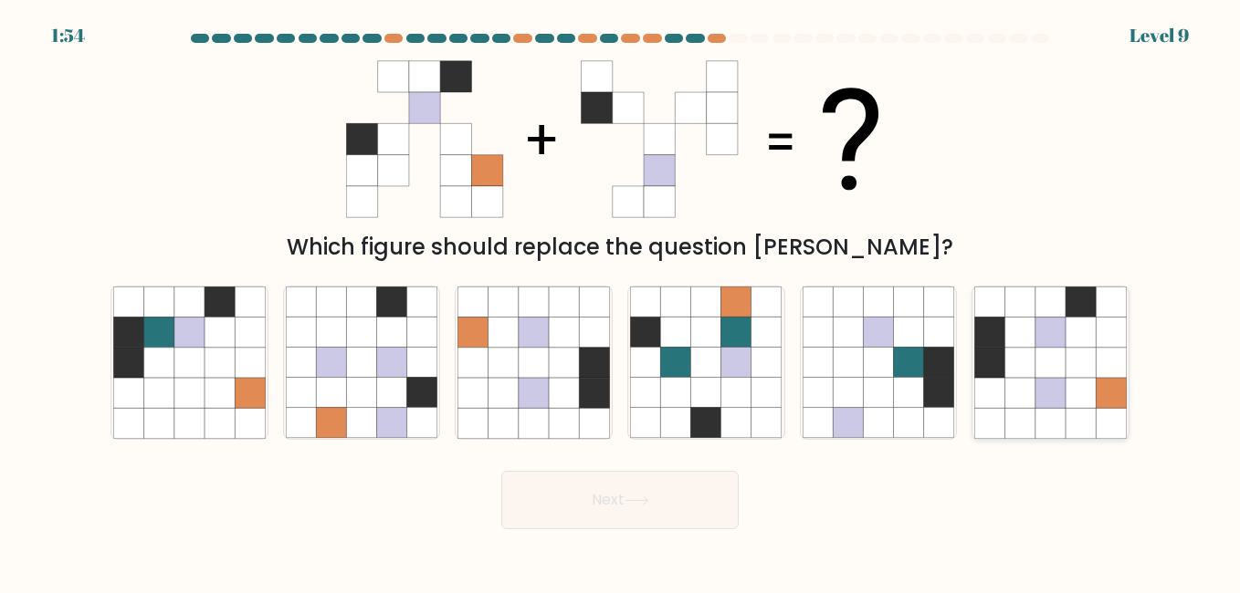
click at [1019, 383] on icon at bounding box center [1020, 393] width 30 height 30
click at [621, 301] on input "f." at bounding box center [620, 299] width 1 height 5
radio input "true"
click at [604, 515] on button "Next" at bounding box center [619, 500] width 237 height 58
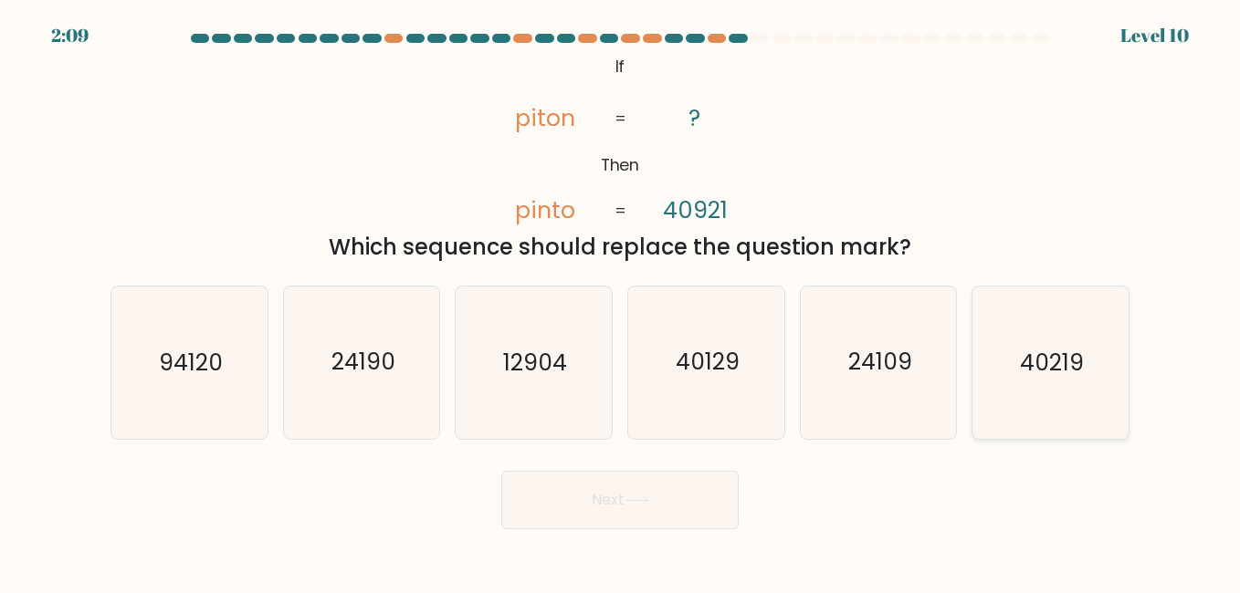
click at [1022, 369] on text "40219" at bounding box center [1052, 363] width 64 height 32
click at [621, 301] on input "f. 40219" at bounding box center [620, 299] width 1 height 5
radio input "true"
click at [688, 497] on button "Next" at bounding box center [619, 500] width 237 height 58
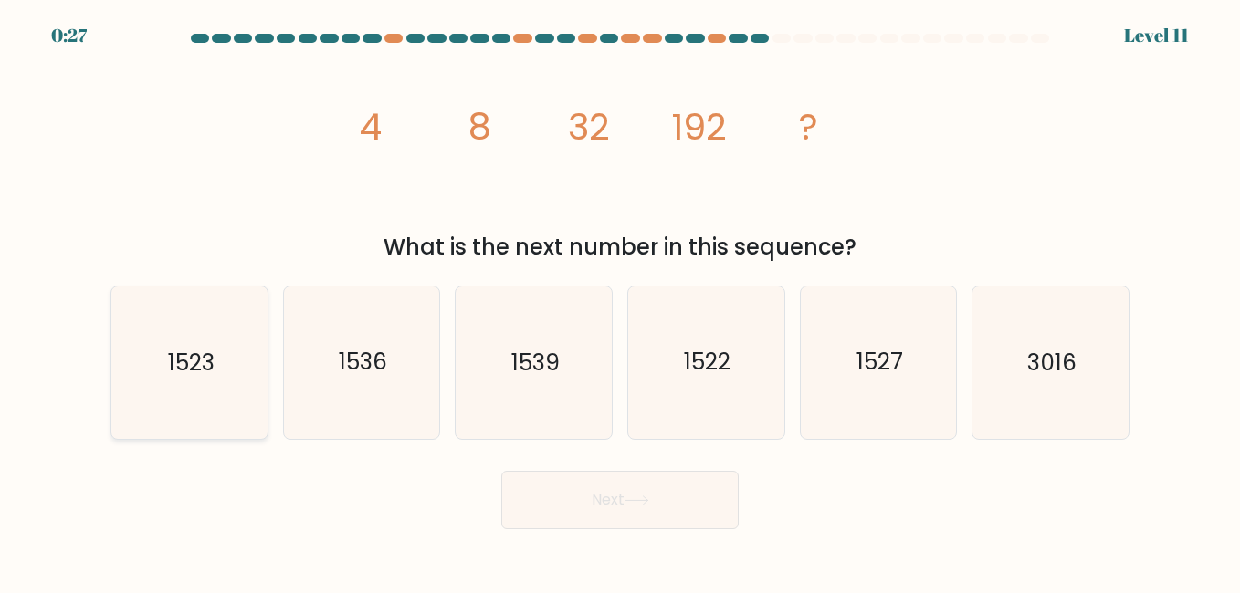
click at [238, 374] on icon "1523" at bounding box center [189, 363] width 152 height 152
click at [620, 301] on input "a. 1523" at bounding box center [620, 299] width 1 height 5
radio input "true"
click at [382, 375] on text "1536" at bounding box center [363, 363] width 48 height 32
click at [620, 301] on input "b. 1536" at bounding box center [620, 299] width 1 height 5
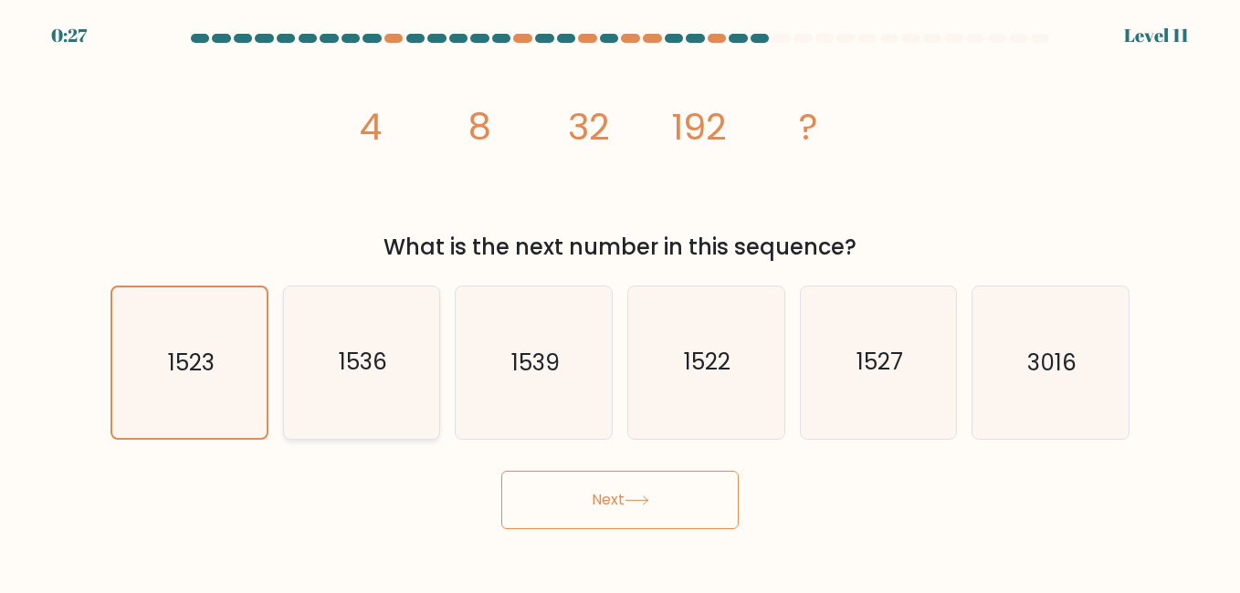
radio input "true"
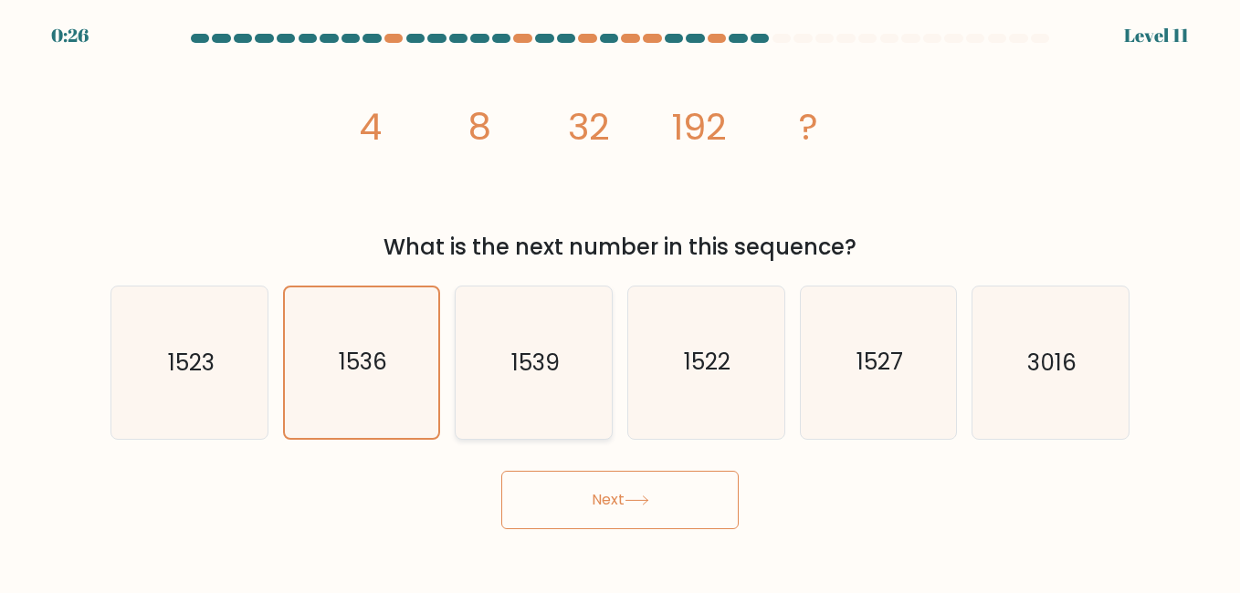
click at [595, 384] on icon "1539" at bounding box center [533, 363] width 152 height 152
click at [620, 301] on input "c. [DATE]" at bounding box center [620, 299] width 1 height 5
radio input "true"
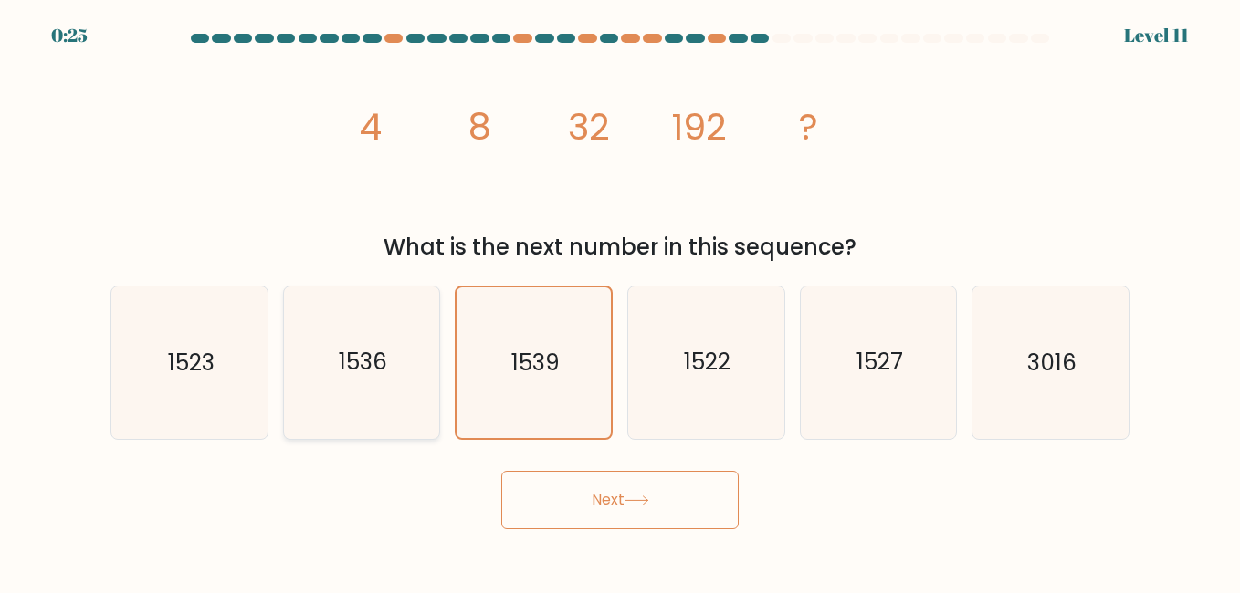
click at [309, 391] on icon "1536" at bounding box center [362, 363] width 152 height 152
click at [620, 301] on input "b. 1536" at bounding box center [620, 299] width 1 height 5
radio input "true"
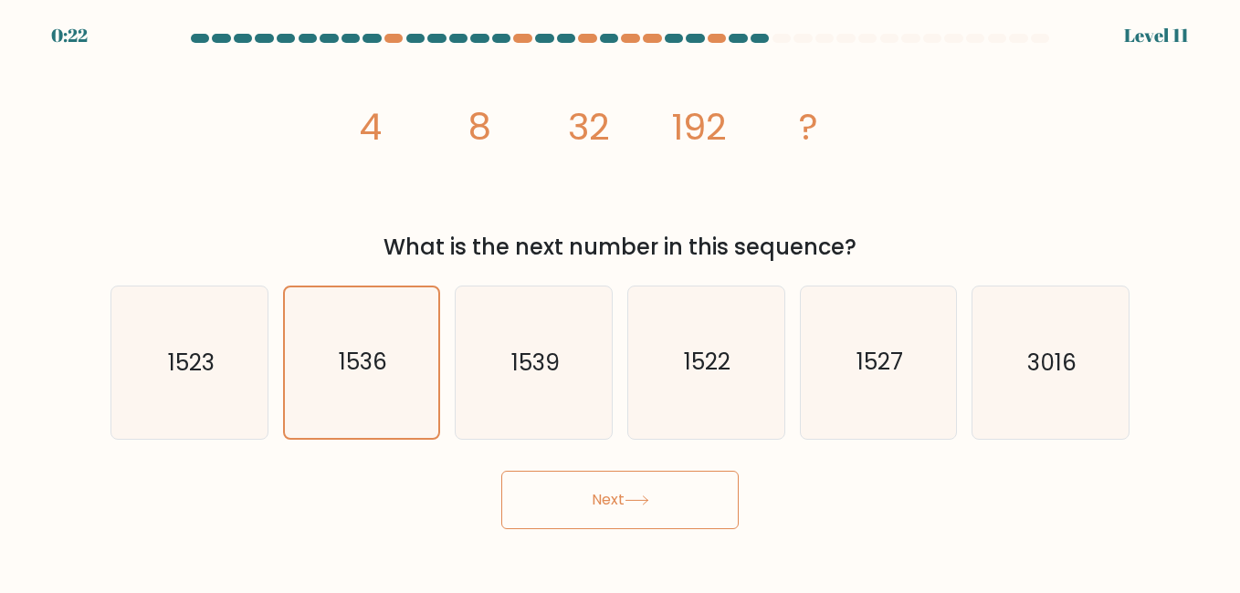
click at [653, 516] on button "Next" at bounding box center [619, 500] width 237 height 58
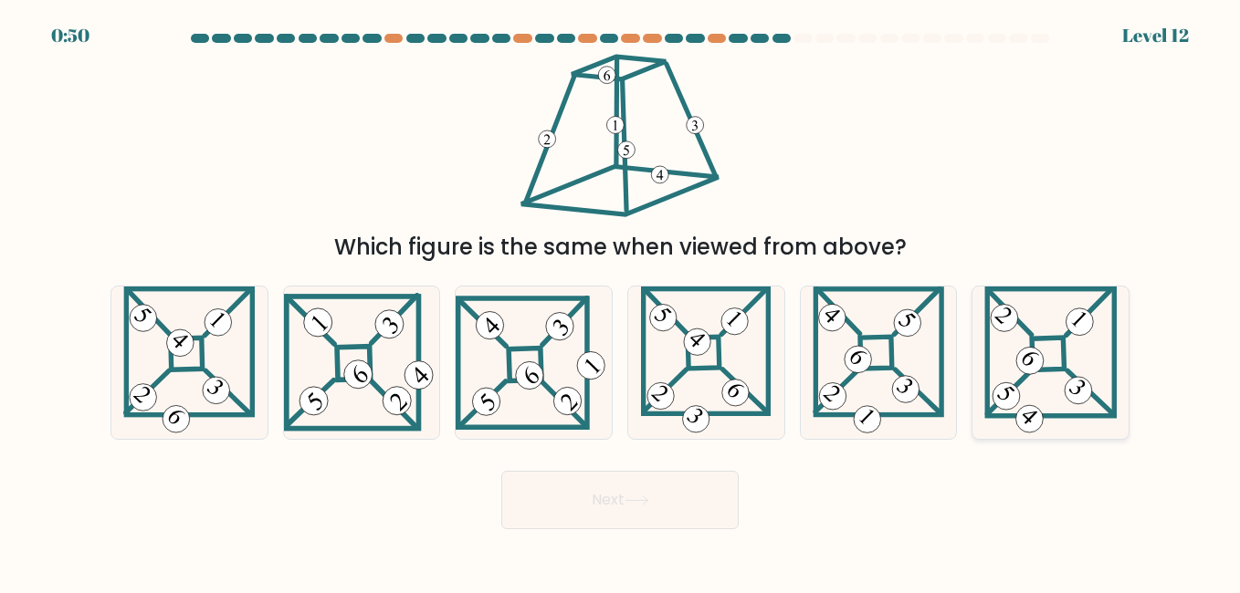
click at [998, 352] on icon at bounding box center [1050, 363] width 132 height 152
click at [621, 301] on input "f." at bounding box center [620, 299] width 1 height 5
radio input "true"
click at [707, 517] on button "Next" at bounding box center [619, 500] width 237 height 58
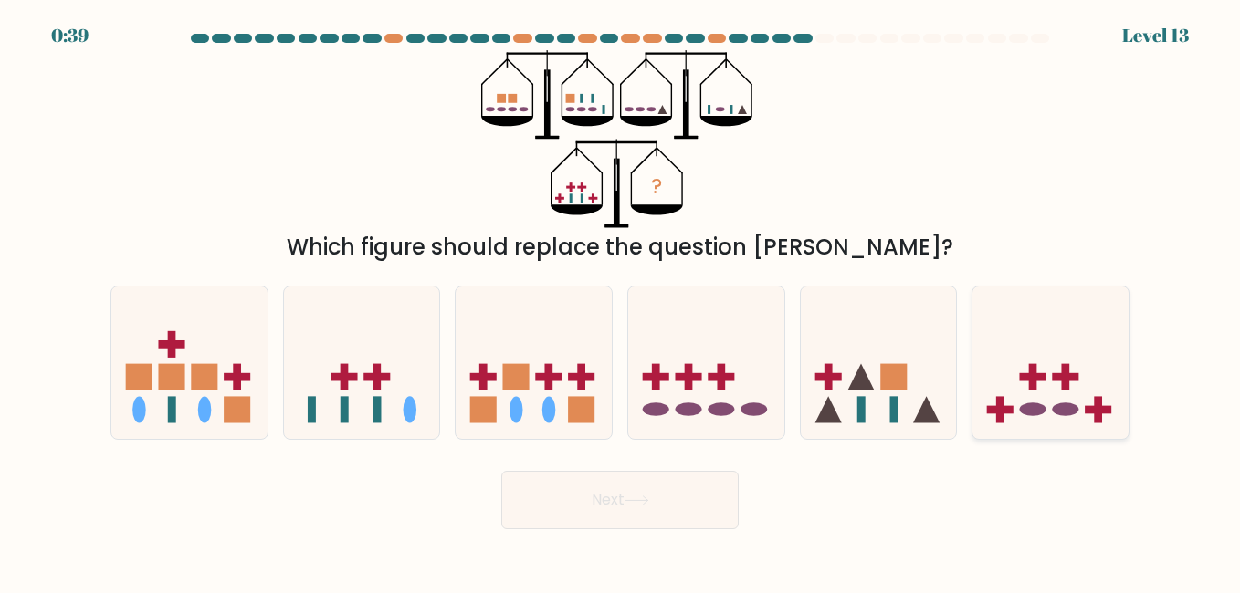
click at [1016, 358] on icon at bounding box center [1050, 363] width 156 height 129
click at [621, 301] on input "f." at bounding box center [620, 299] width 1 height 5
radio input "true"
click at [616, 513] on button "Next" at bounding box center [619, 500] width 237 height 58
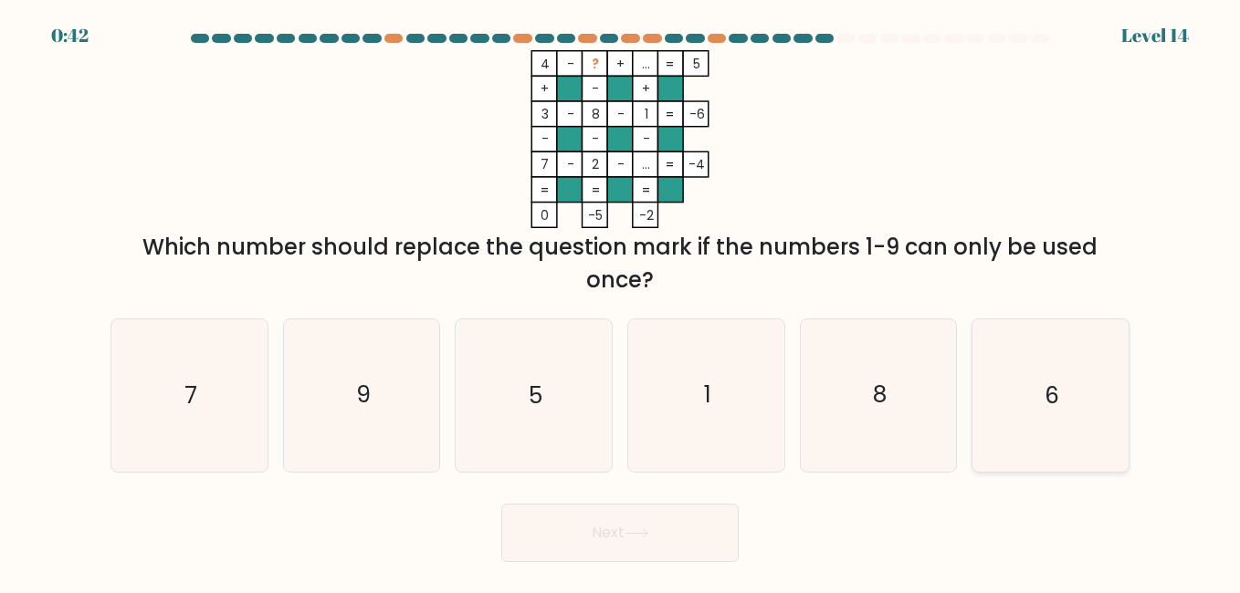
drag, startPoint x: 1019, startPoint y: 423, endPoint x: 886, endPoint y: 443, distance: 134.8
click at [1018, 423] on icon "6" at bounding box center [1050, 396] width 152 height 152
click at [621, 301] on input "f. 6" at bounding box center [620, 299] width 1 height 5
radio input "true"
click at [661, 555] on button "Next" at bounding box center [619, 533] width 237 height 58
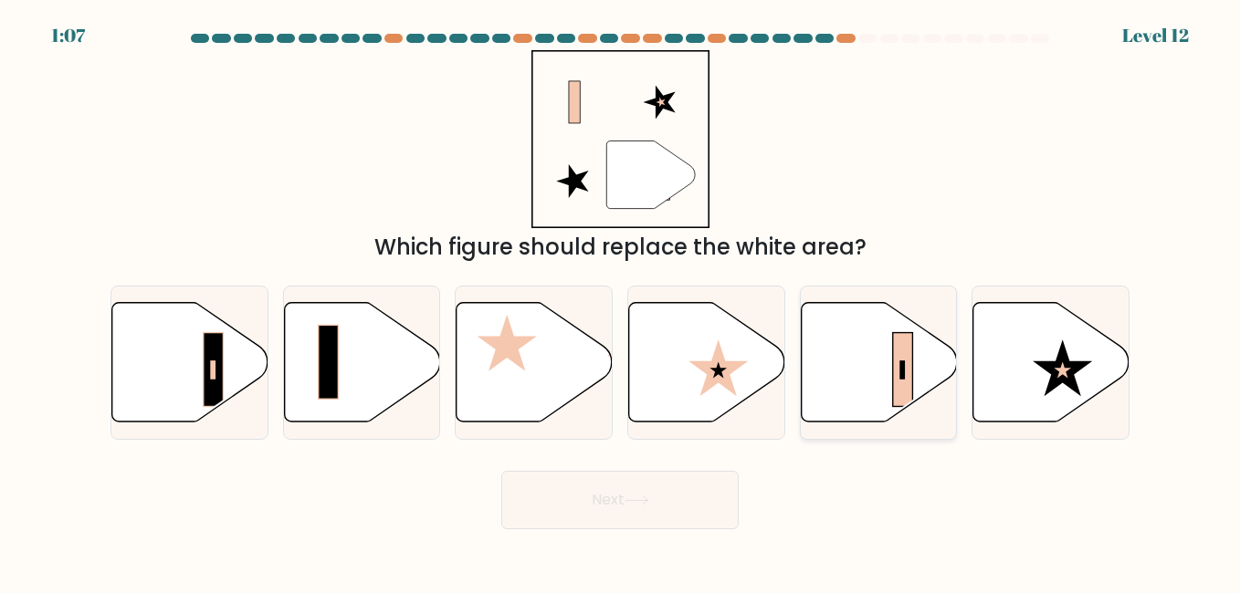
click at [878, 371] on icon at bounding box center [879, 362] width 156 height 120
click at [621, 301] on input "e." at bounding box center [620, 299] width 1 height 5
radio input "true"
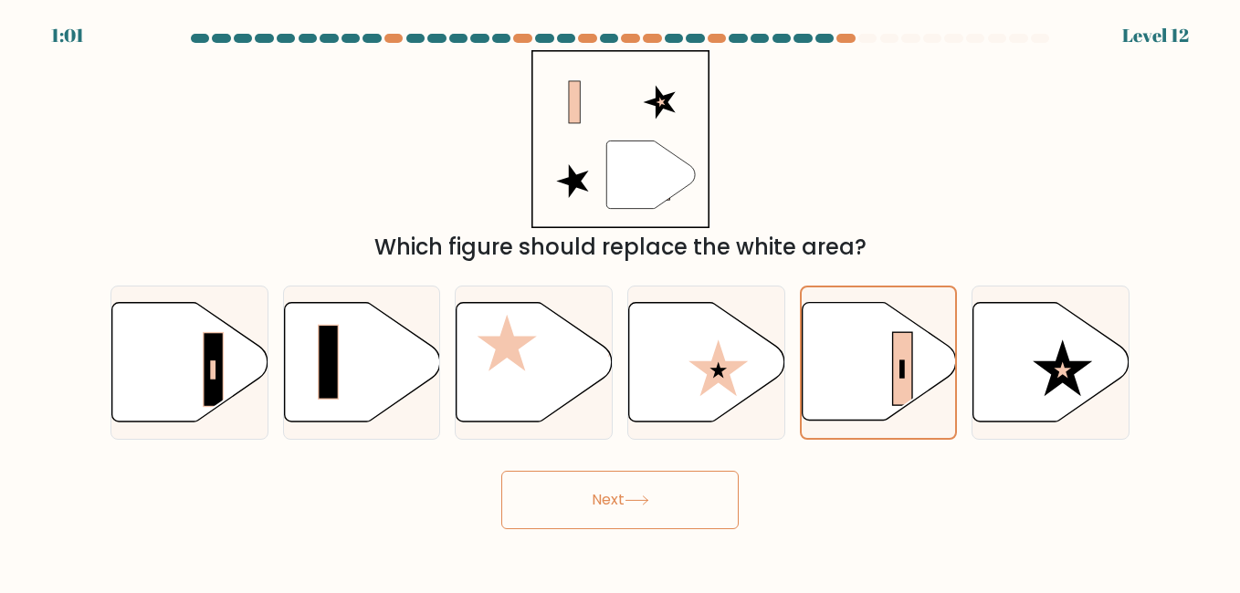
click at [692, 506] on button "Next" at bounding box center [619, 500] width 237 height 58
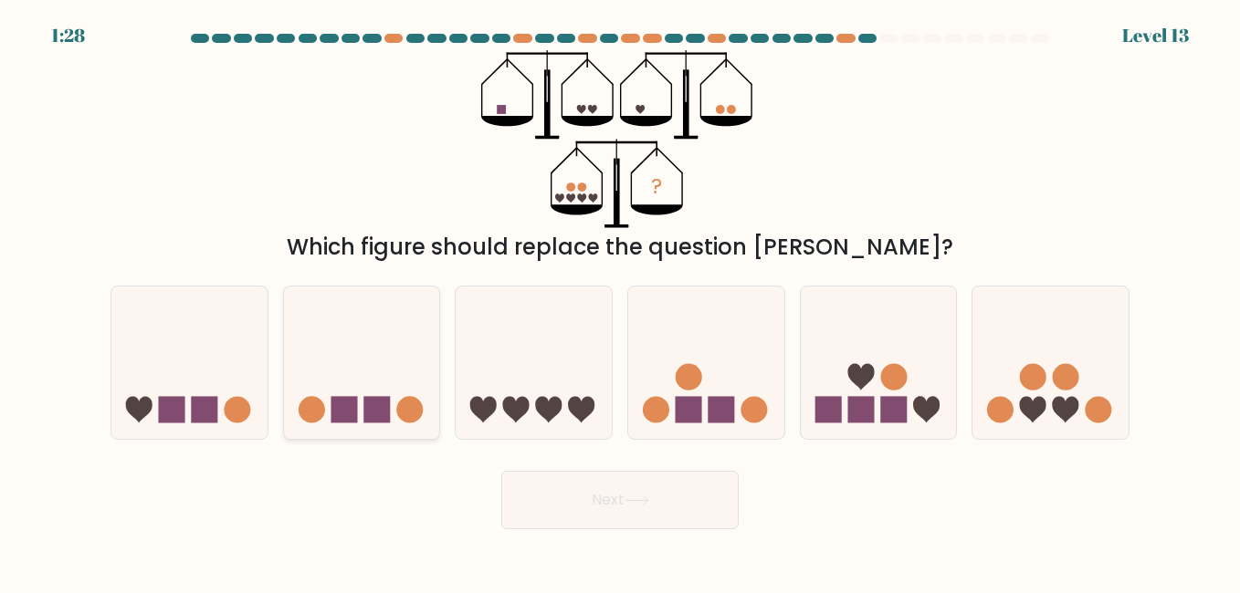
click at [351, 433] on div at bounding box center [362, 362] width 158 height 153
click at [620, 301] on input "b." at bounding box center [620, 299] width 1 height 5
radio input "true"
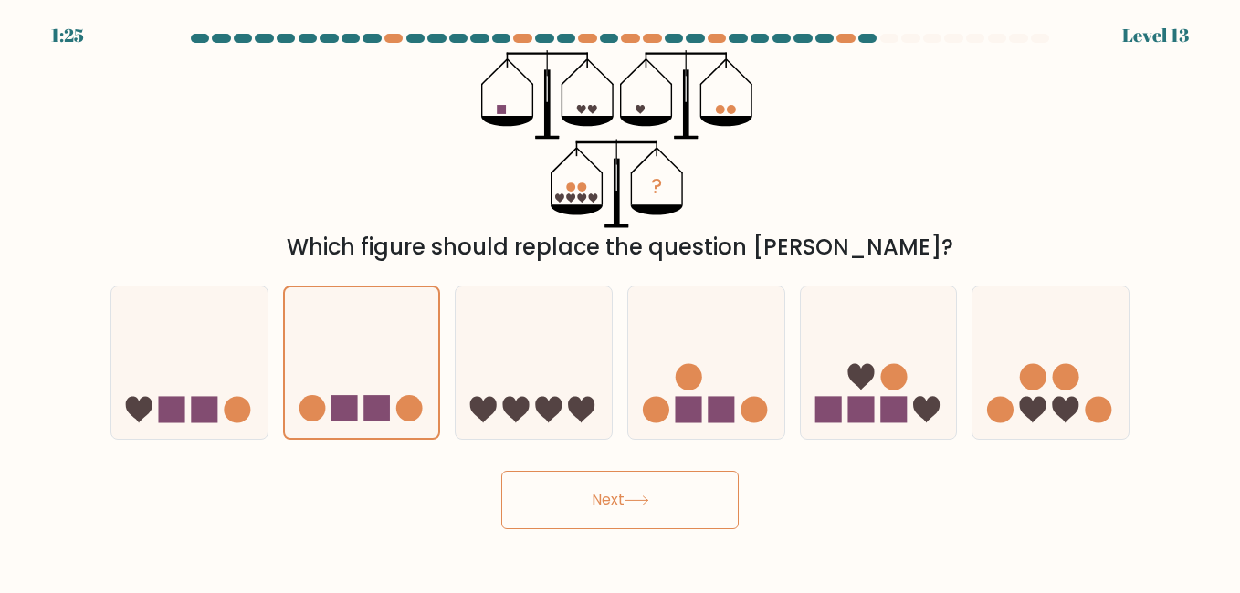
click at [527, 487] on button "Next" at bounding box center [619, 500] width 237 height 58
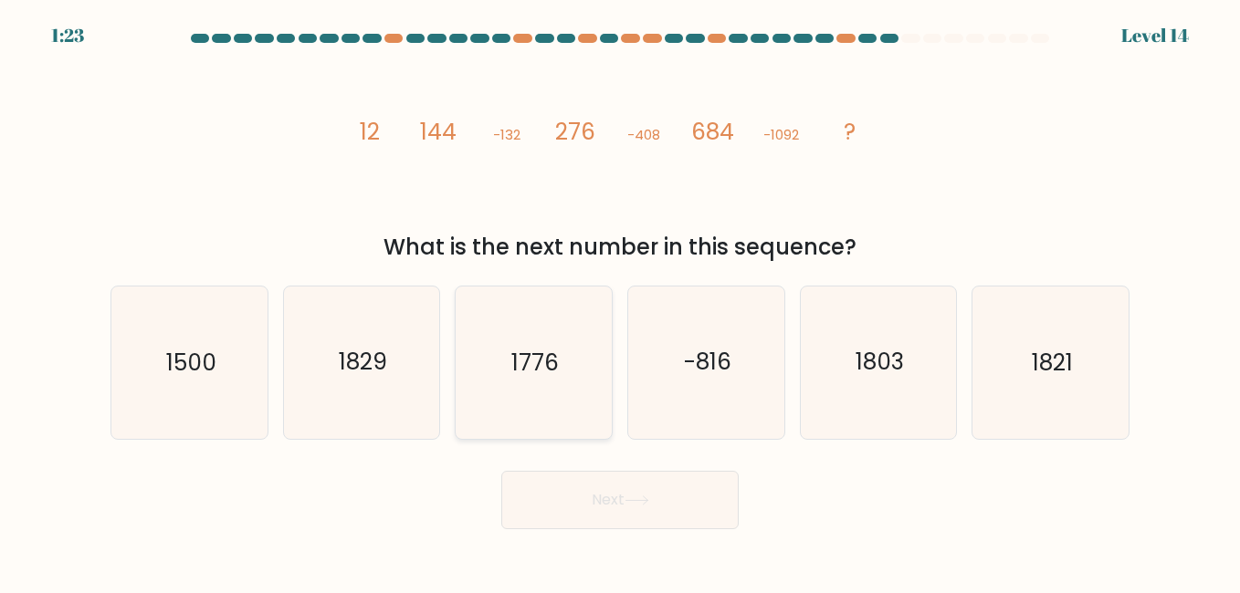
click at [572, 367] on icon "1776" at bounding box center [533, 363] width 152 height 152
click at [620, 301] on input "c. [DATE]" at bounding box center [620, 299] width 1 height 5
radio input "true"
click at [627, 489] on button "Next" at bounding box center [619, 500] width 237 height 58
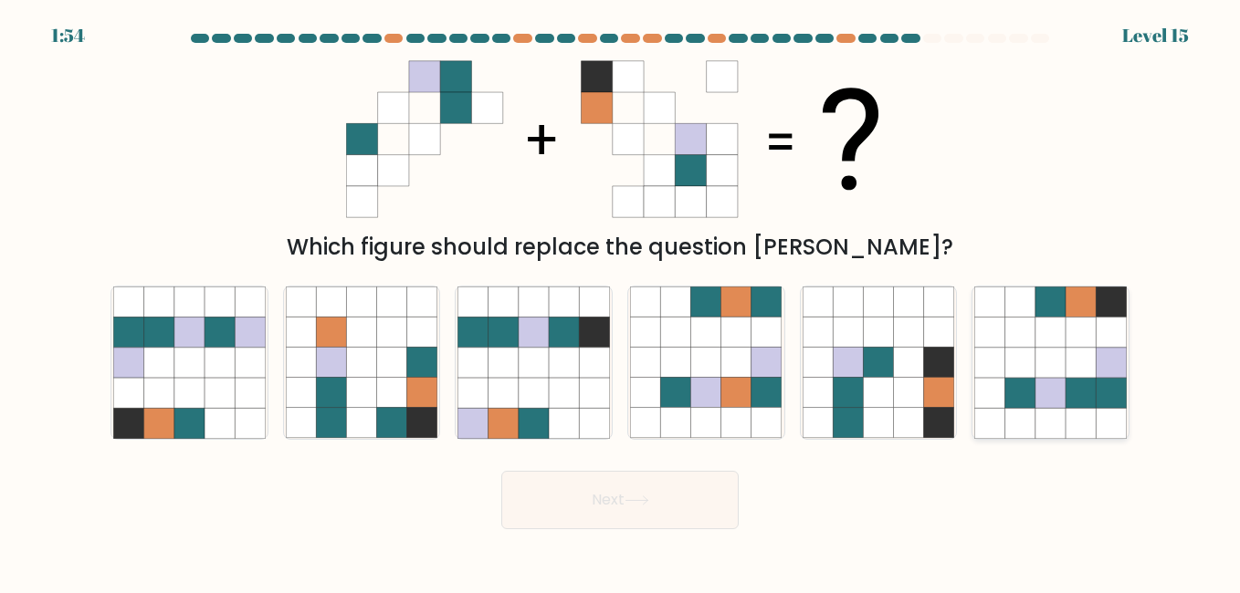
click at [1033, 340] on icon at bounding box center [1020, 333] width 30 height 30
click at [621, 301] on input "f." at bounding box center [620, 299] width 1 height 5
radio input "true"
click at [659, 507] on button "Next" at bounding box center [619, 500] width 237 height 58
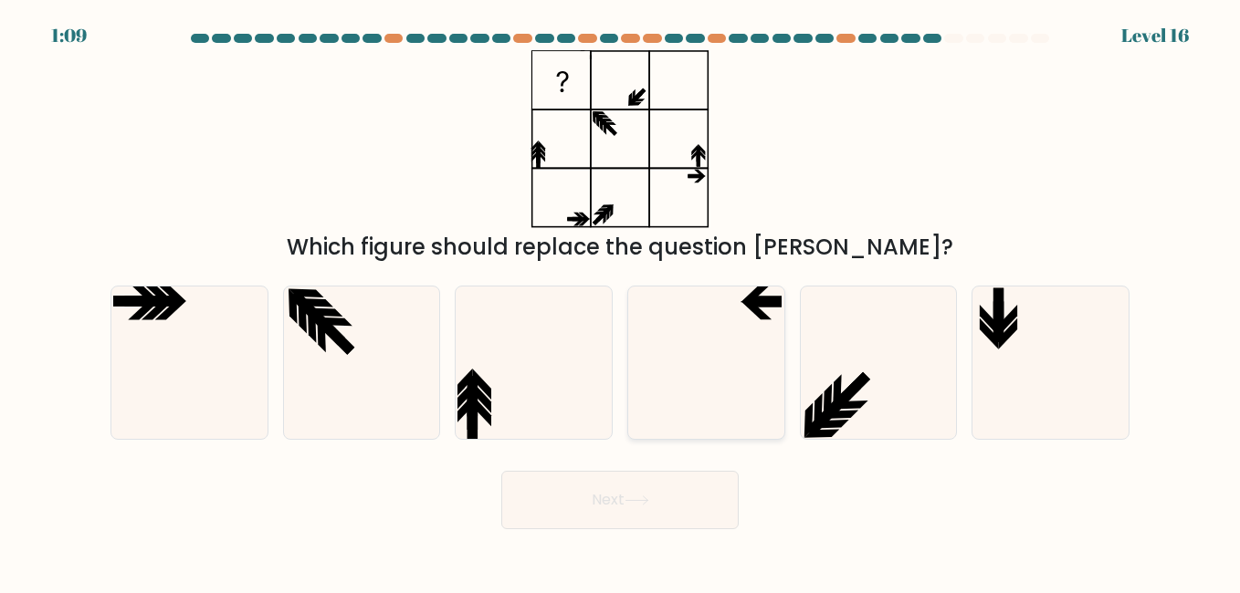
click at [689, 360] on icon at bounding box center [706, 363] width 152 height 152
click at [621, 301] on input "d." at bounding box center [620, 299] width 1 height 5
radio input "true"
click at [660, 505] on button "Next" at bounding box center [619, 500] width 237 height 58
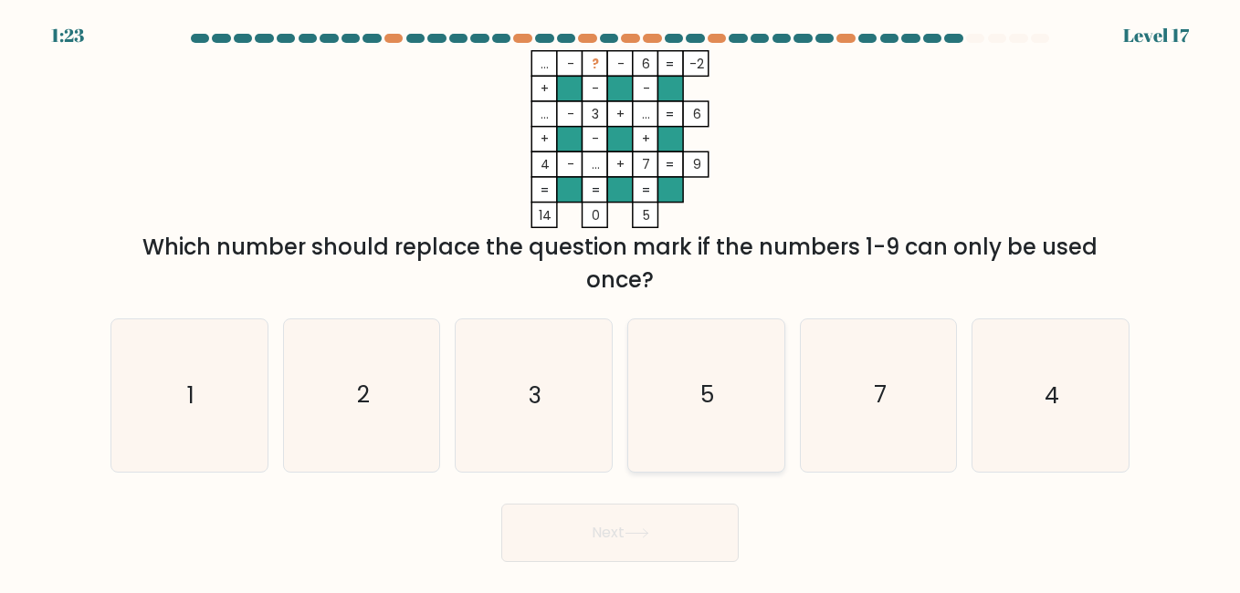
drag, startPoint x: 673, startPoint y: 333, endPoint x: 667, endPoint y: 410, distance: 76.9
click at [673, 334] on icon "5" at bounding box center [706, 396] width 152 height 152
click at [621, 301] on input "d. 5" at bounding box center [620, 299] width 1 height 5
radio input "true"
click at [662, 549] on button "Next" at bounding box center [619, 533] width 237 height 58
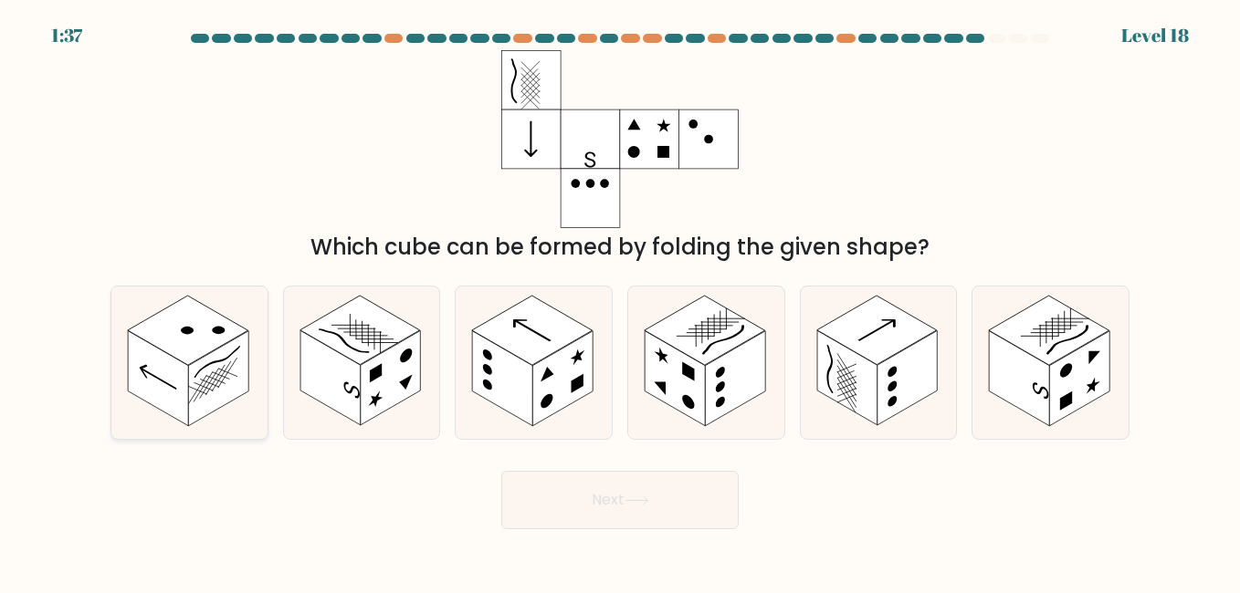
click at [183, 347] on rect at bounding box center [188, 330] width 121 height 69
click at [620, 301] on input "a." at bounding box center [620, 299] width 1 height 5
radio input "true"
click at [564, 493] on button "Next" at bounding box center [619, 500] width 237 height 58
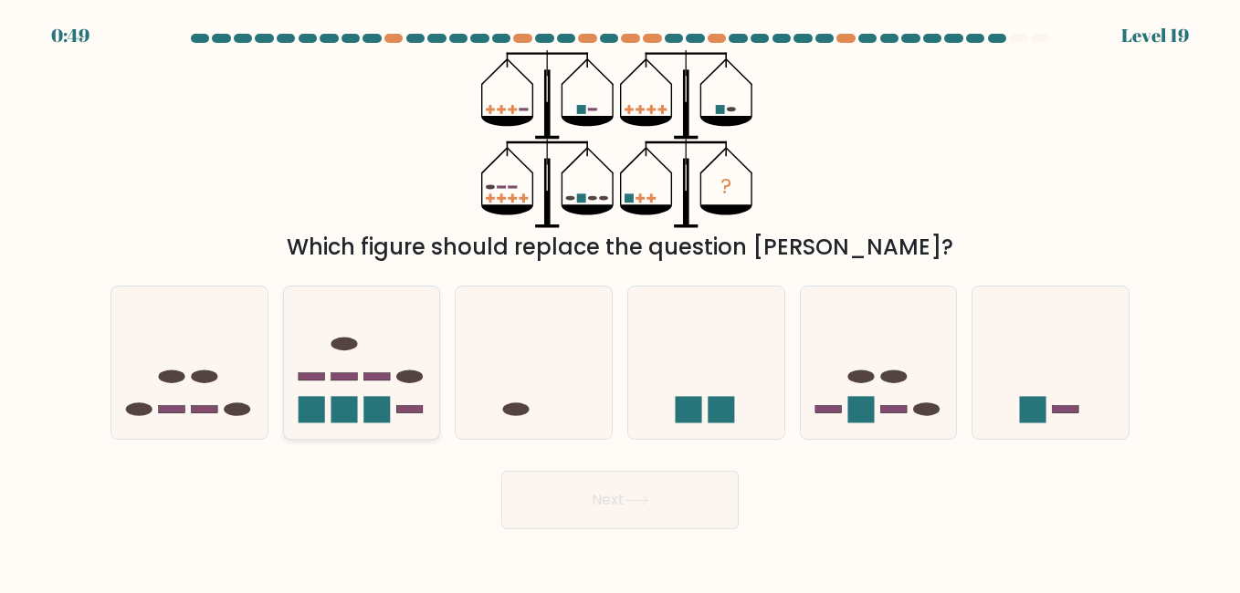
drag, startPoint x: 20, startPoint y: 353, endPoint x: 388, endPoint y: 389, distance: 369.7
click at [24, 351] on form at bounding box center [620, 282] width 1240 height 496
click at [393, 390] on icon at bounding box center [362, 363] width 156 height 129
click at [620, 301] on input "b." at bounding box center [620, 299] width 1 height 5
radio input "true"
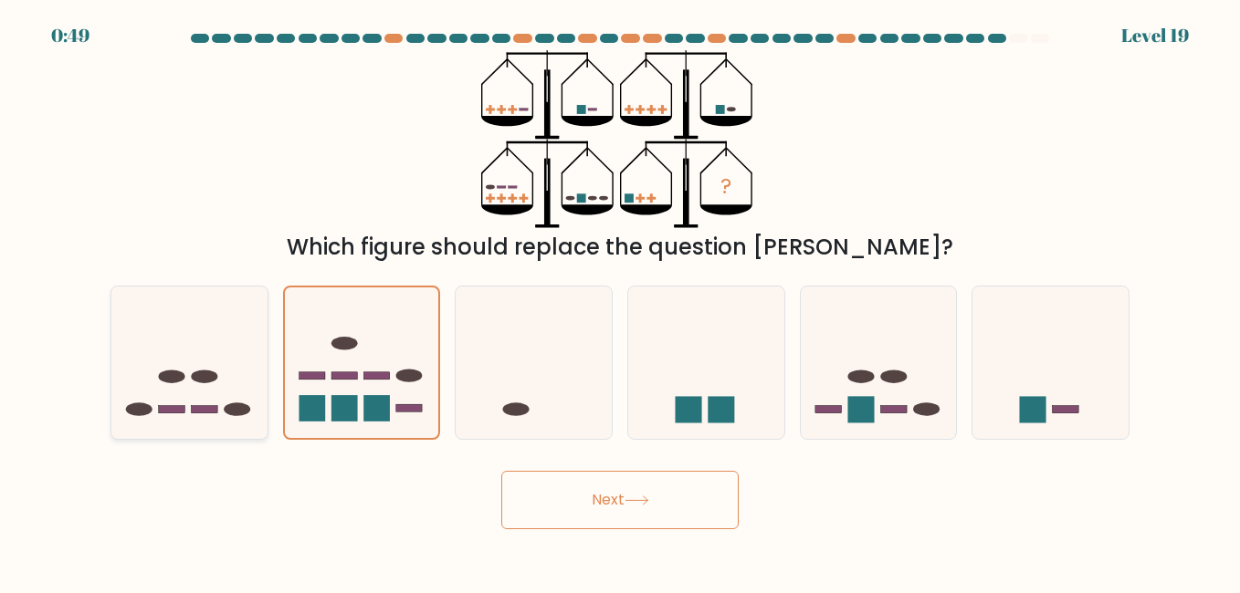
click at [184, 360] on icon at bounding box center [189, 363] width 156 height 129
click at [620, 301] on input "a." at bounding box center [620, 299] width 1 height 5
radio input "true"
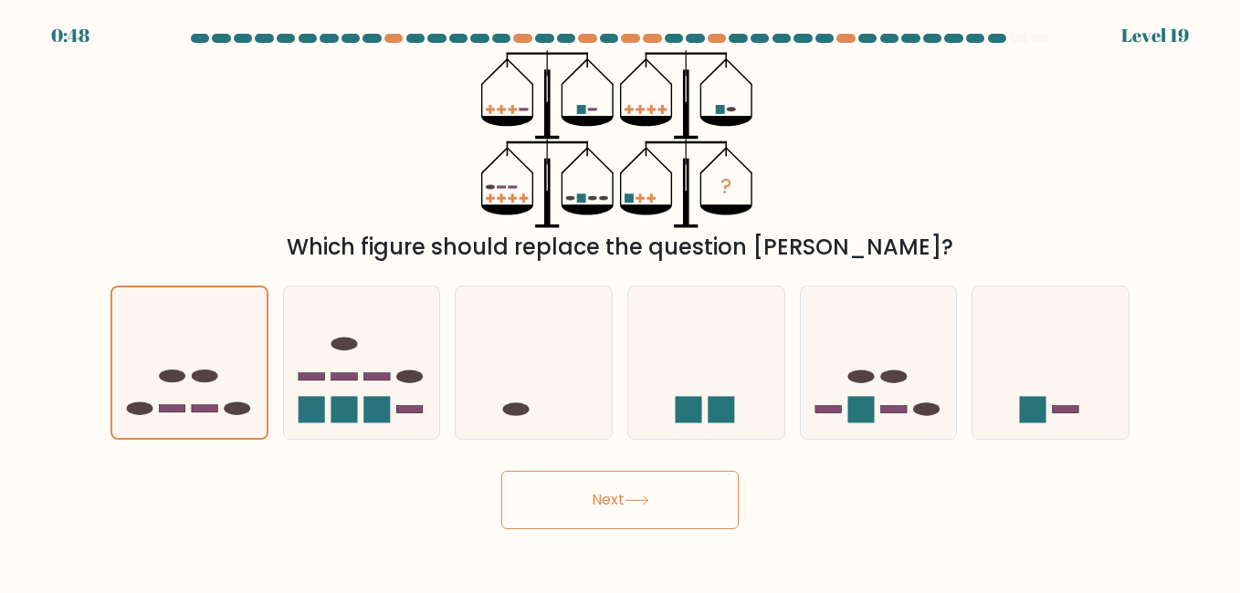
click at [573, 502] on button "Next" at bounding box center [619, 500] width 237 height 58
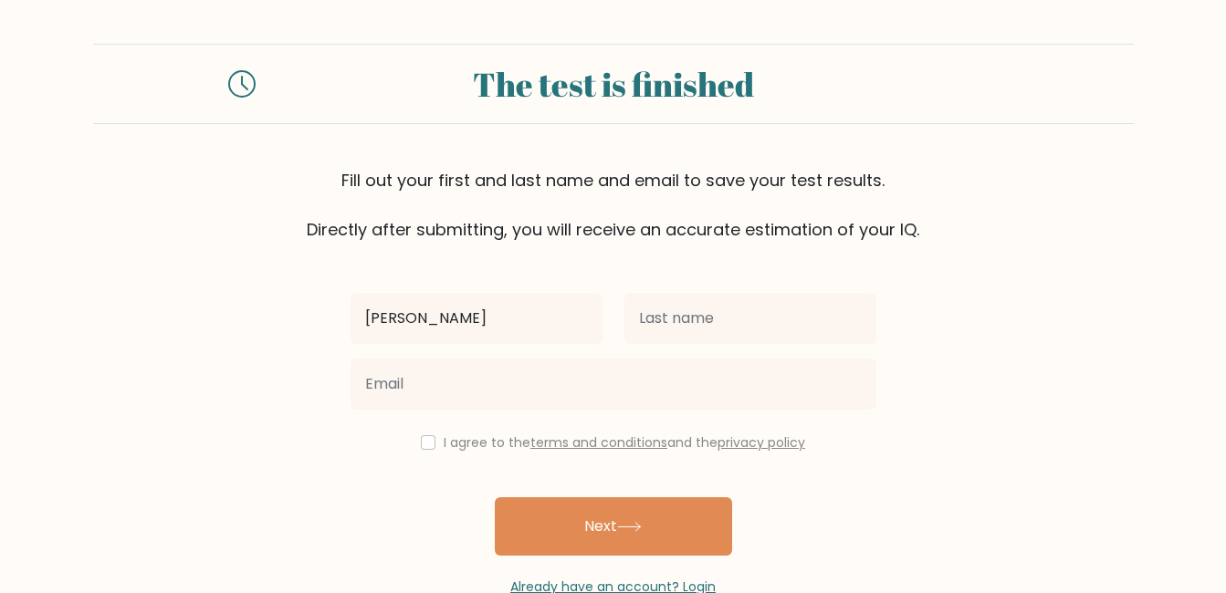
type input "[PERSON_NAME]"
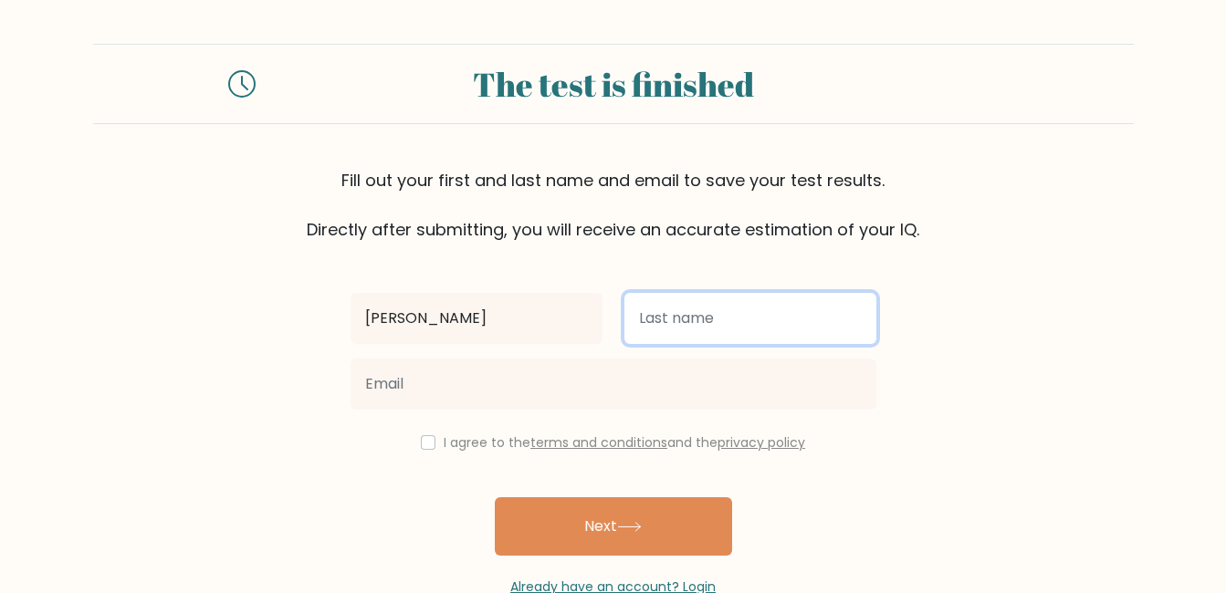
click at [710, 312] on input "text" at bounding box center [751, 318] width 252 height 51
type input "Ampongol"
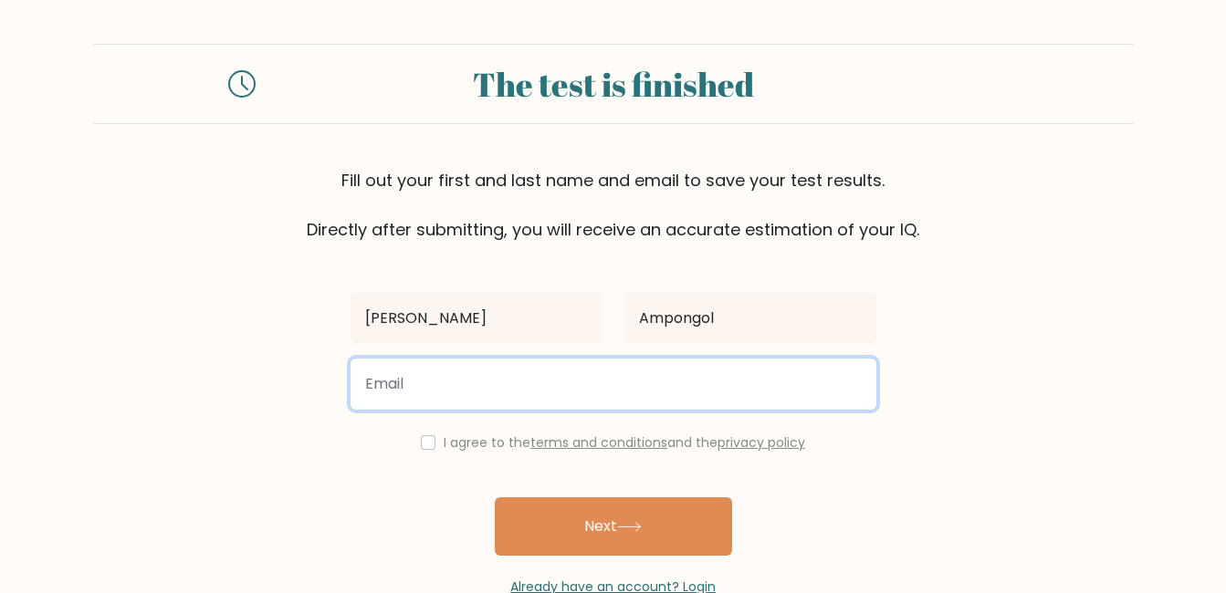
click at [694, 369] on input "email" at bounding box center [614, 384] width 526 height 51
click at [478, 390] on input "jamesaron090*@gmail.com" at bounding box center [614, 384] width 526 height 51
type input "jamesaron0908@gmail.com"
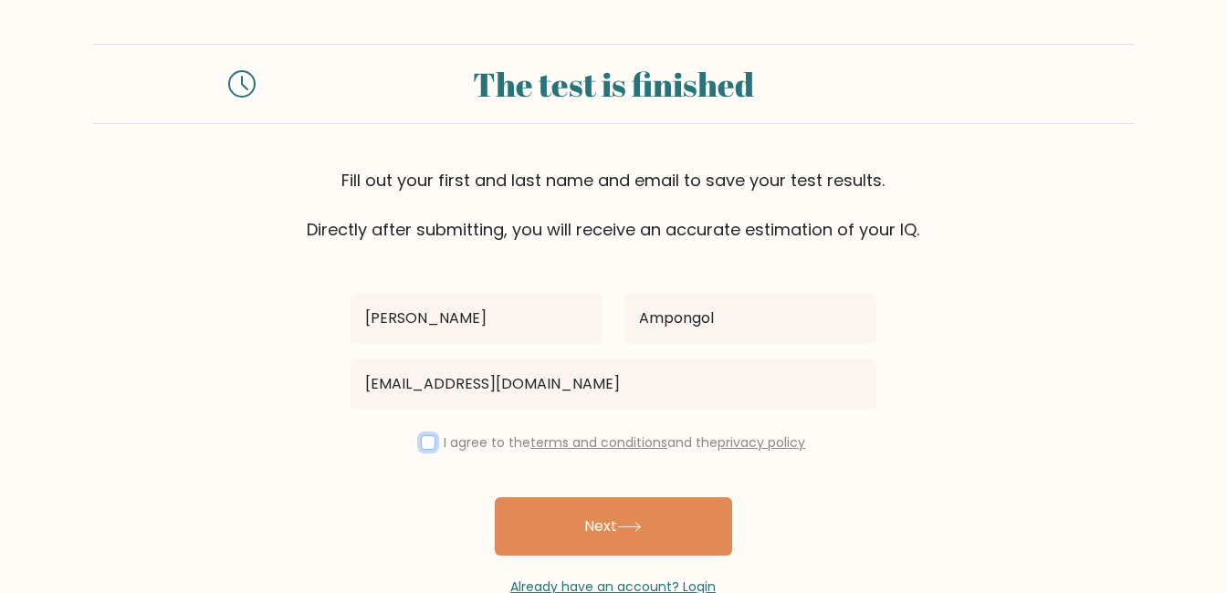
click at [425, 437] on input "checkbox" at bounding box center [428, 443] width 15 height 15
checkbox input "true"
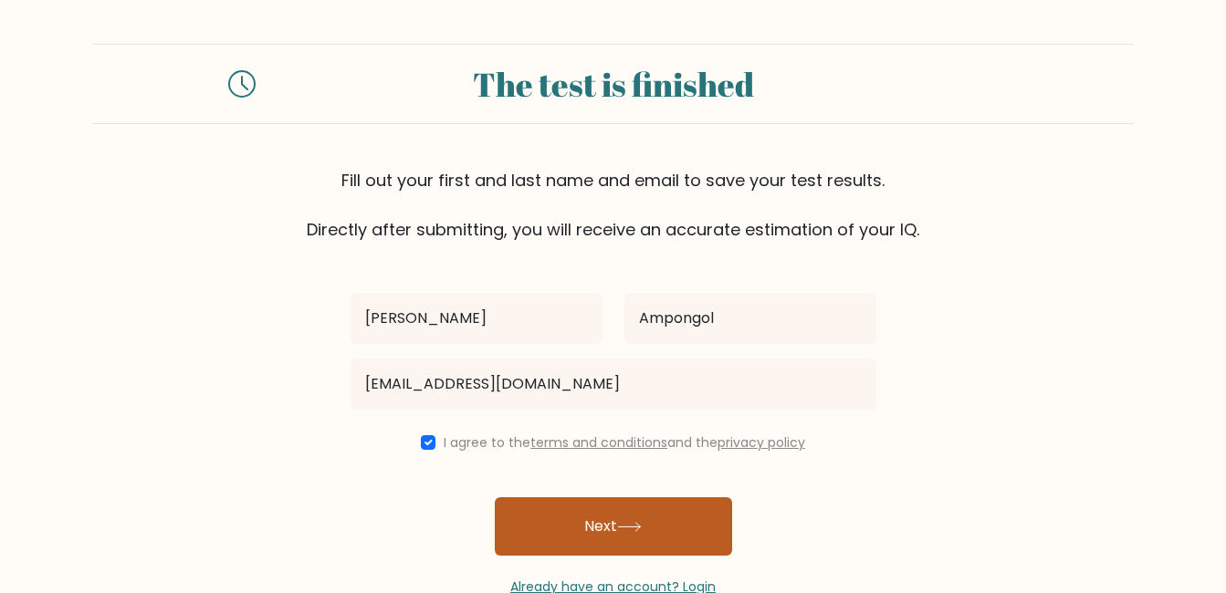
click at [572, 511] on button "Next" at bounding box center [613, 527] width 237 height 58
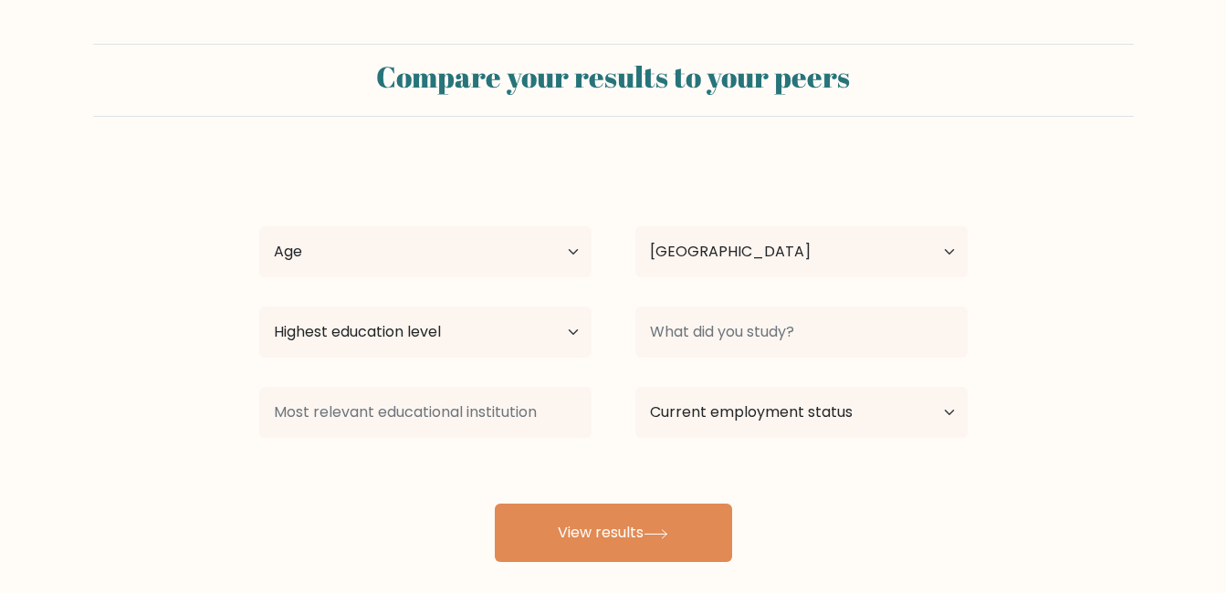
select select "PH"
click at [562, 233] on select "Age Under [DEMOGRAPHIC_DATA] [DEMOGRAPHIC_DATA] [DEMOGRAPHIC_DATA] [DEMOGRAPHIC…" at bounding box center [425, 251] width 332 height 51
select select "18_24"
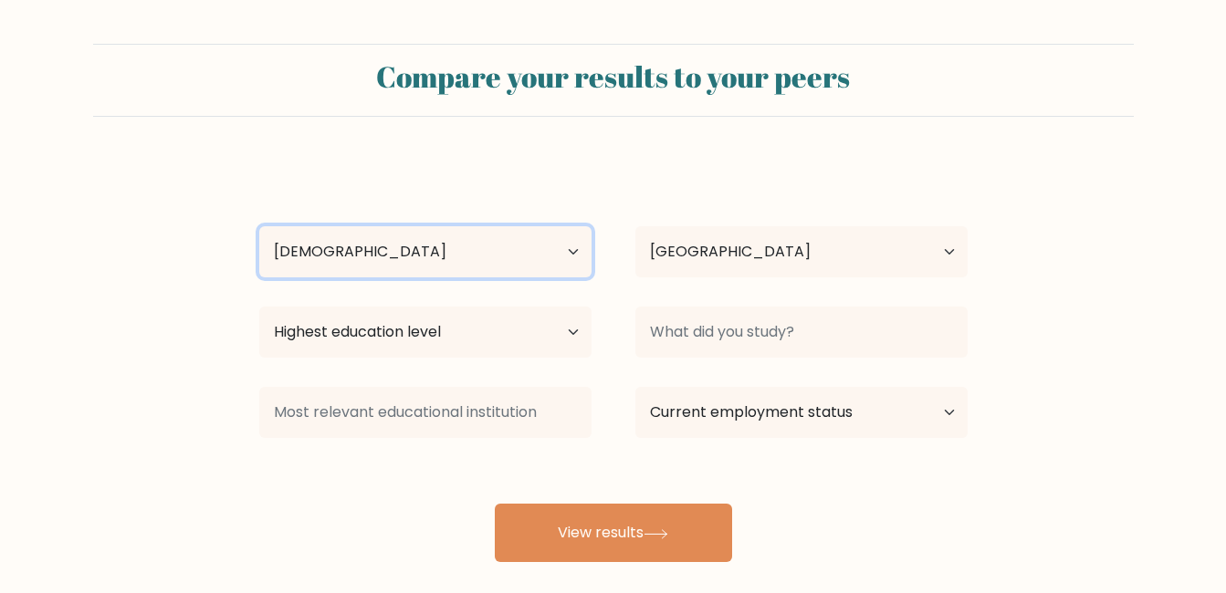
click at [259, 226] on select "Age Under [DEMOGRAPHIC_DATA] [DEMOGRAPHIC_DATA] [DEMOGRAPHIC_DATA] [DEMOGRAPHIC…" at bounding box center [425, 251] width 332 height 51
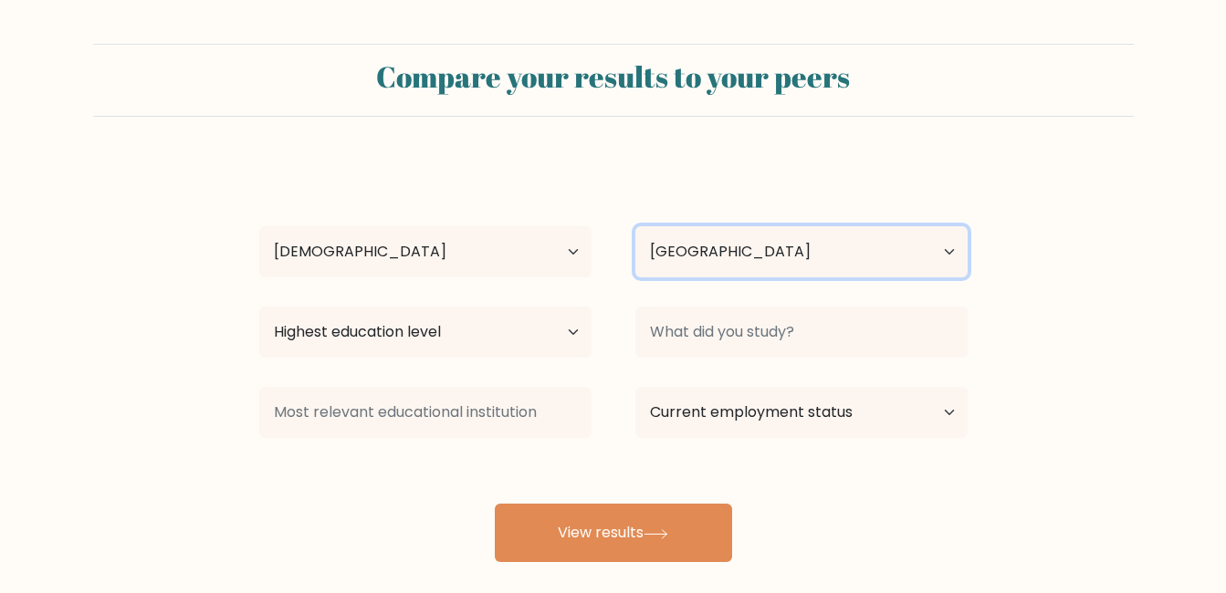
click at [830, 271] on select "Country Afghanistan Albania Algeria American Samoa Andorra Angola Anguilla Anta…" at bounding box center [801, 251] width 332 height 51
click at [830, 269] on select "Country Afghanistan Albania Algeria American Samoa Andorra Angola Anguilla Anta…" at bounding box center [801, 251] width 332 height 51
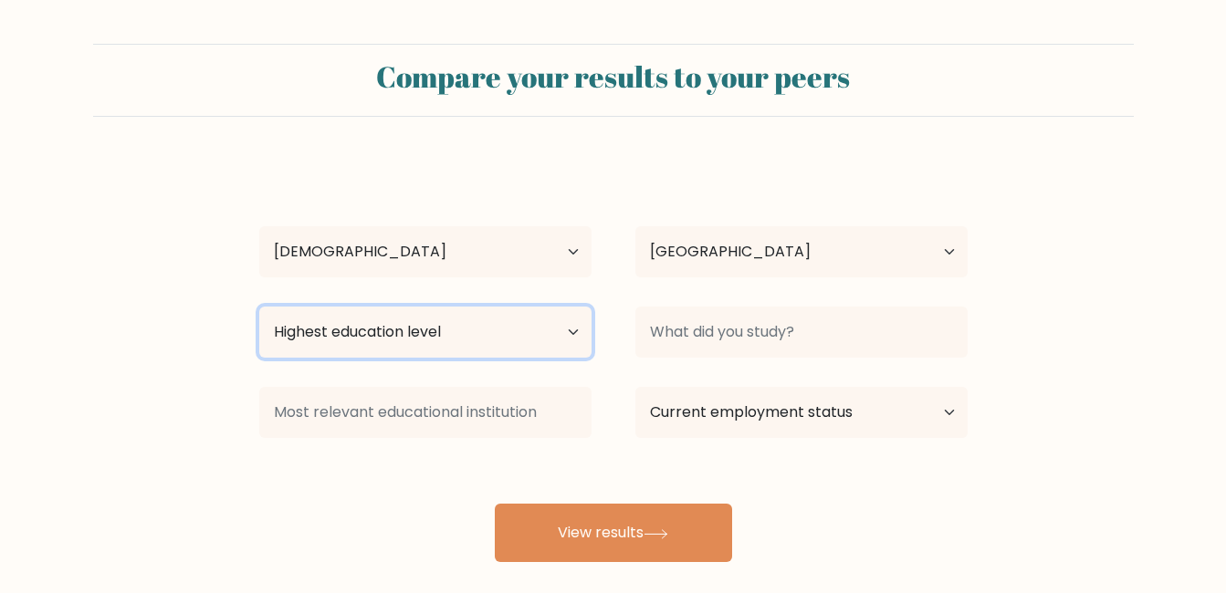
click at [546, 333] on select "Highest education level No schooling Primary Lower Secondary Upper Secondary Oc…" at bounding box center [425, 332] width 332 height 51
select select "upper_secondary"
click at [259, 307] on select "Highest education level No schooling Primary Lower Secondary Upper Secondary Oc…" at bounding box center [425, 332] width 332 height 51
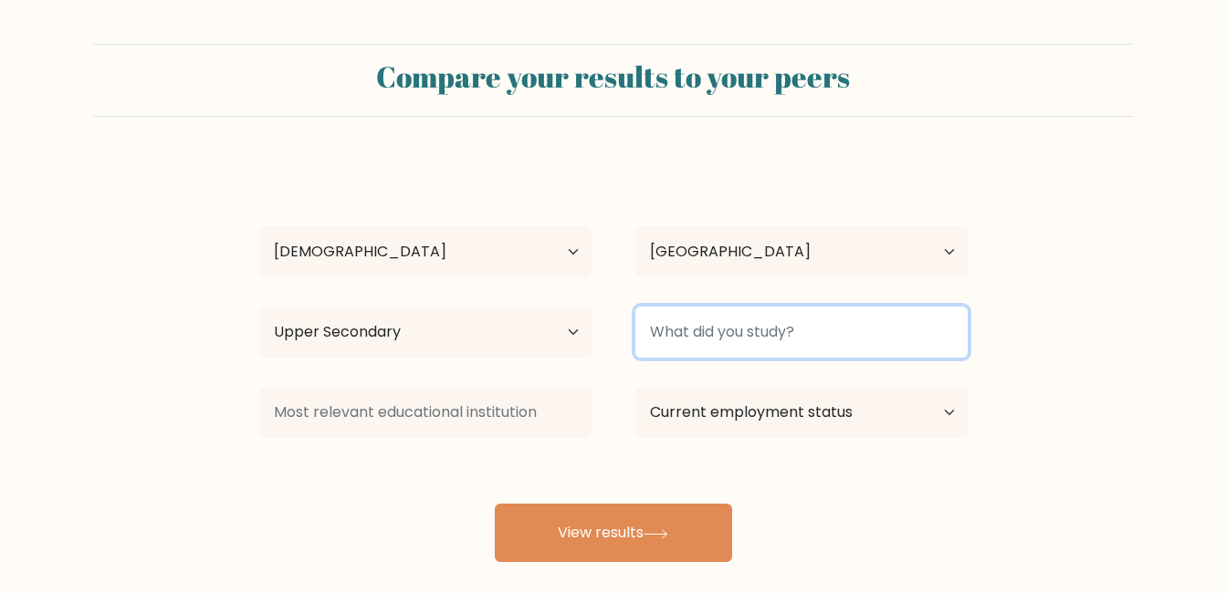
click at [731, 320] on input at bounding box center [801, 332] width 332 height 51
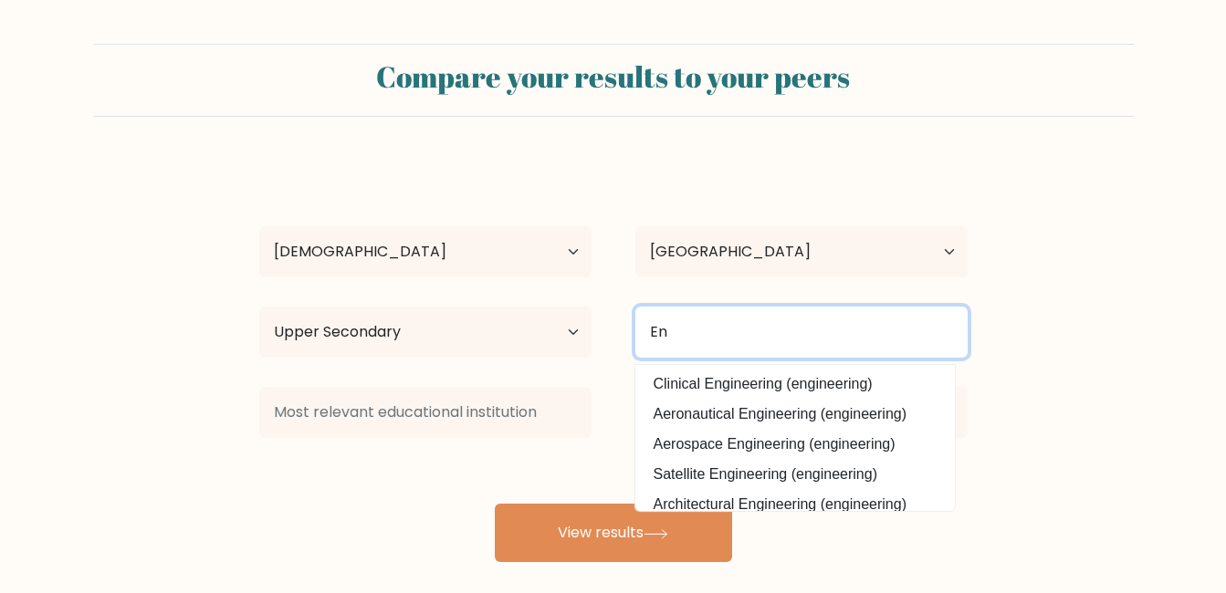
type input "E"
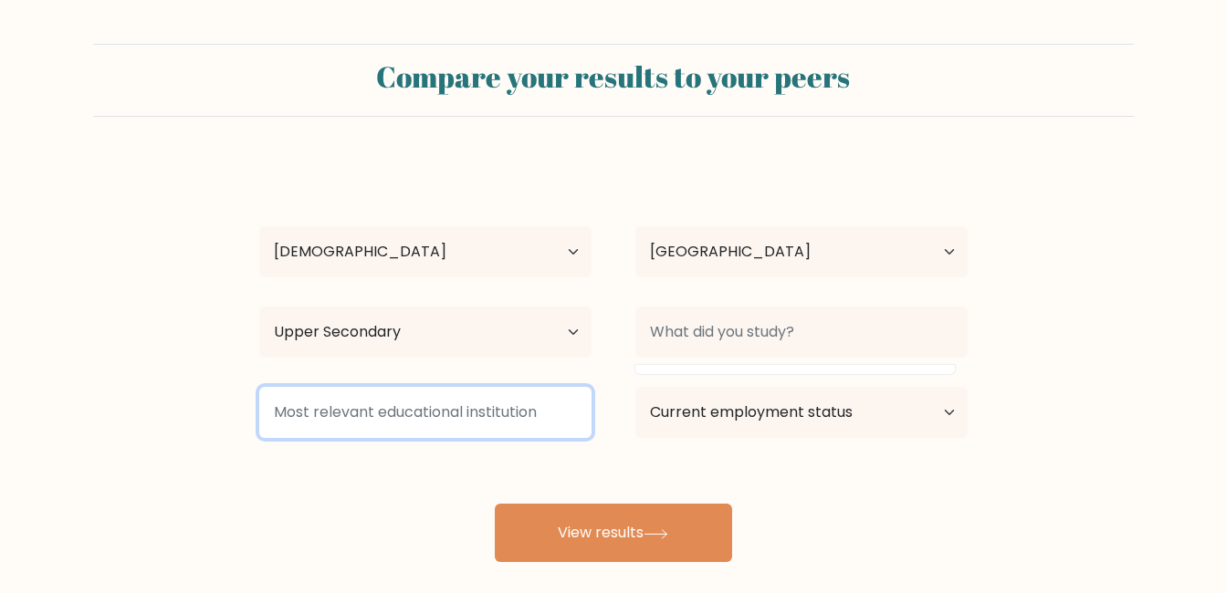
click at [543, 425] on input at bounding box center [425, 412] width 332 height 51
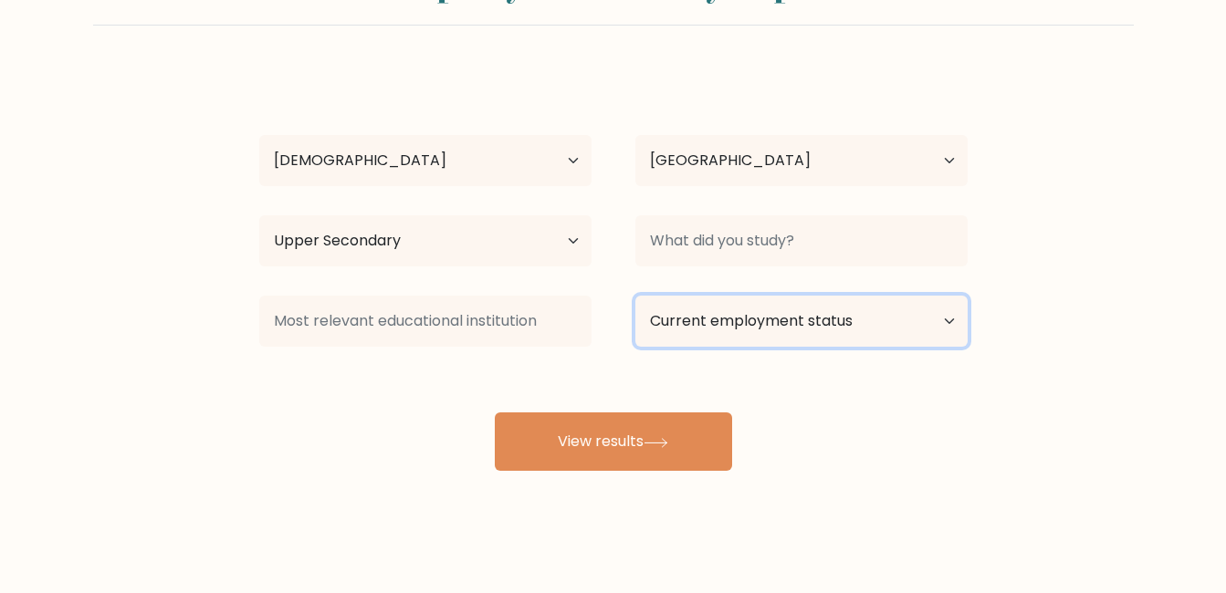
click at [936, 331] on select "Current employment status Employed Student Retired Other / prefer not to answer" at bounding box center [801, 321] width 332 height 51
select select "student"
click at [635, 296] on select "Current employment status Employed Student Retired Other / prefer not to answer" at bounding box center [801, 321] width 332 height 51
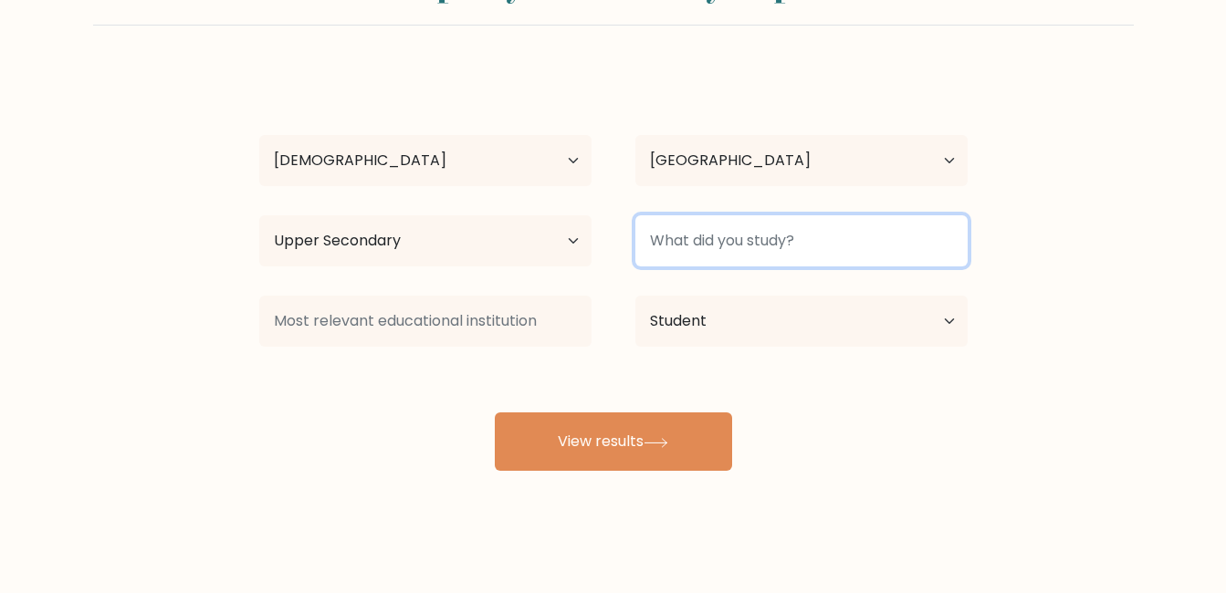
click at [728, 251] on input at bounding box center [801, 240] width 332 height 51
type input "BSME"
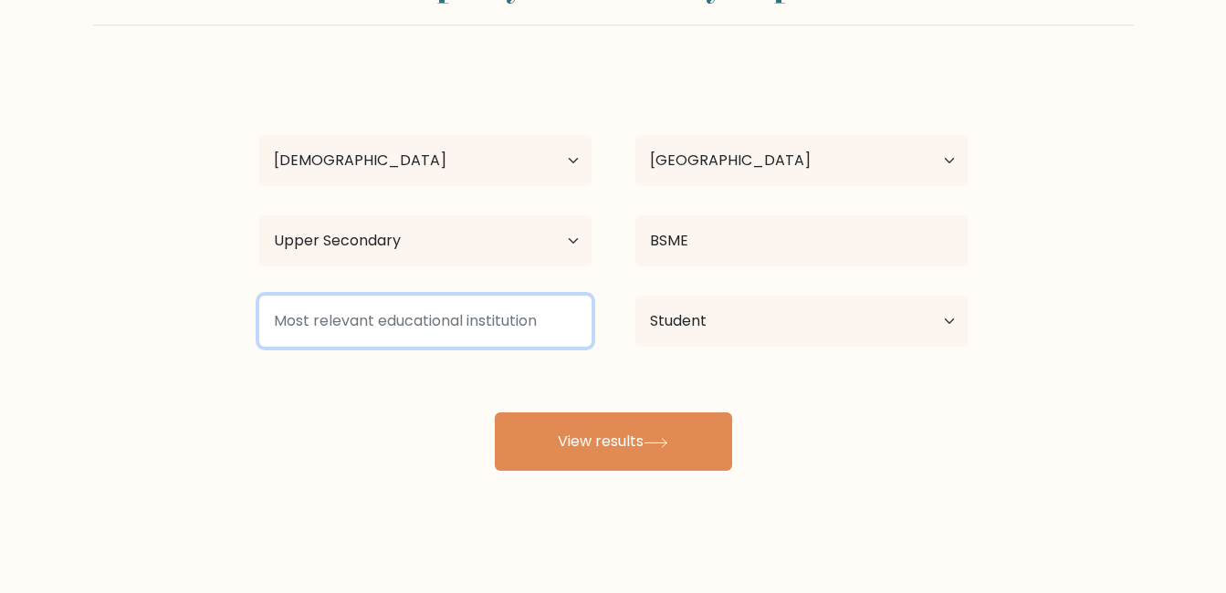
click at [485, 341] on input at bounding box center [425, 321] width 332 height 51
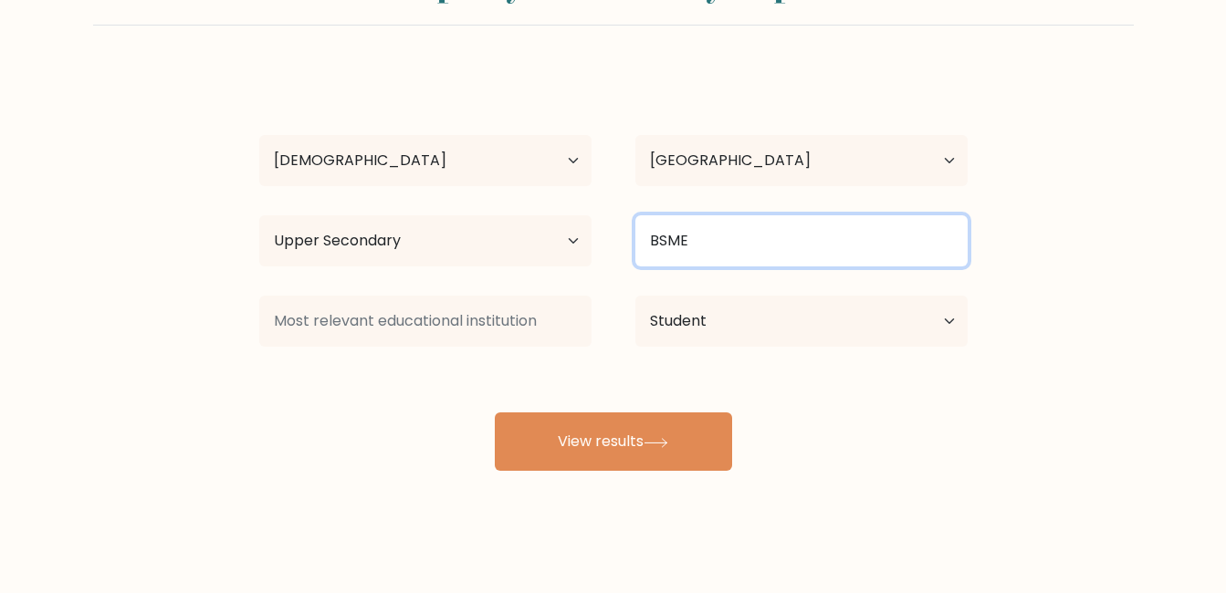
click at [746, 257] on input "BSME" at bounding box center [801, 240] width 332 height 51
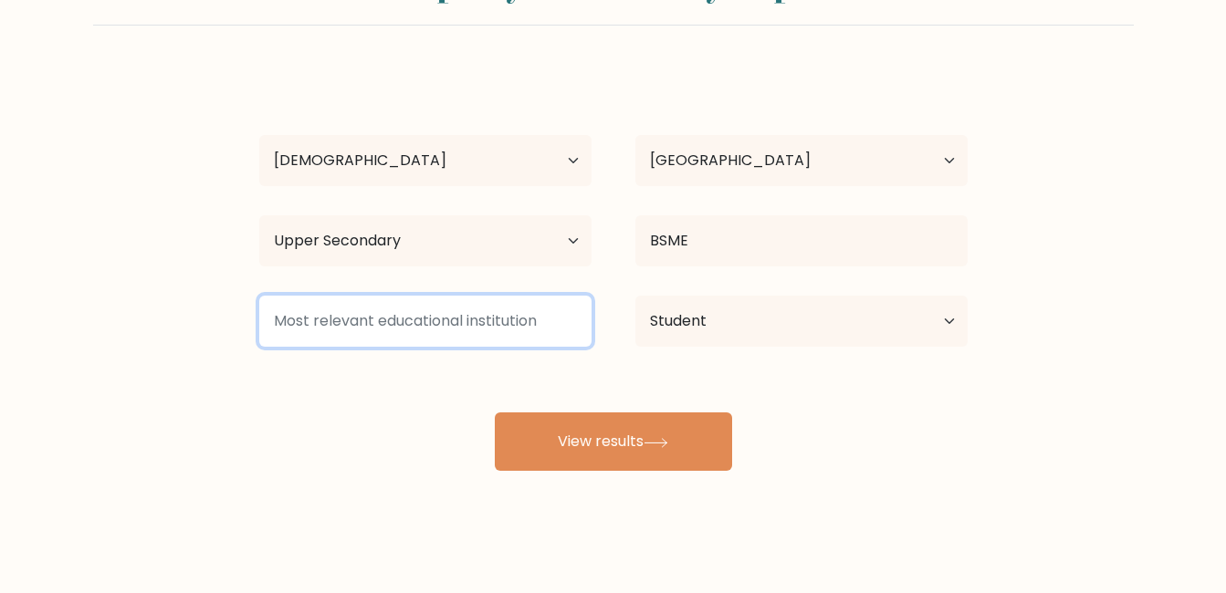
click at [448, 341] on input at bounding box center [425, 321] width 332 height 51
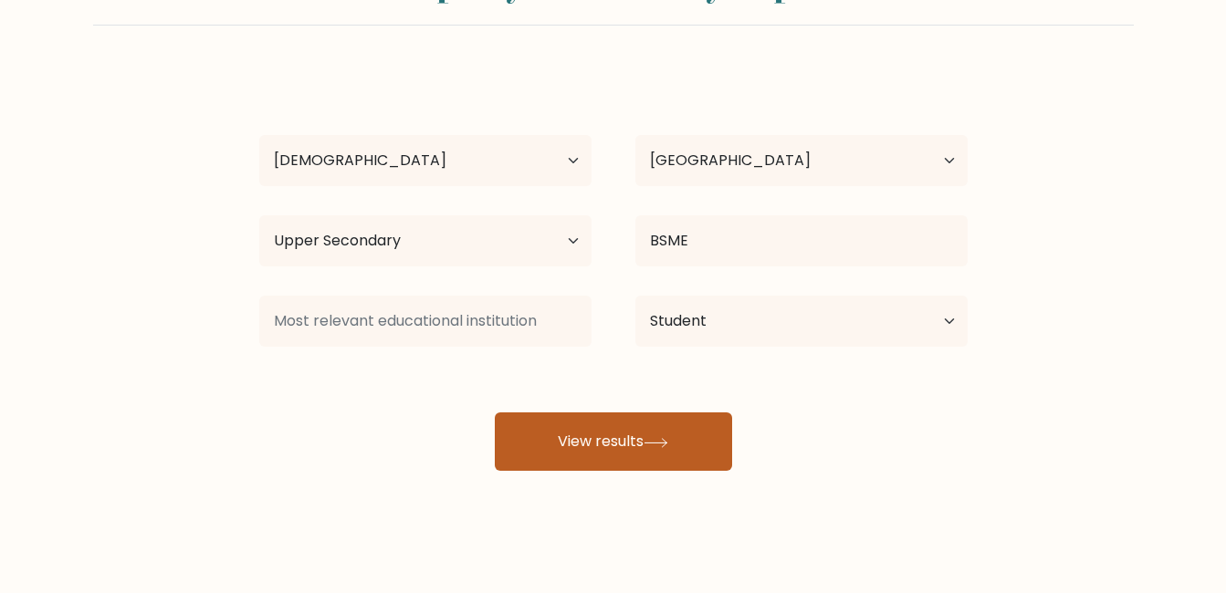
click at [540, 452] on button "View results" at bounding box center [613, 442] width 237 height 58
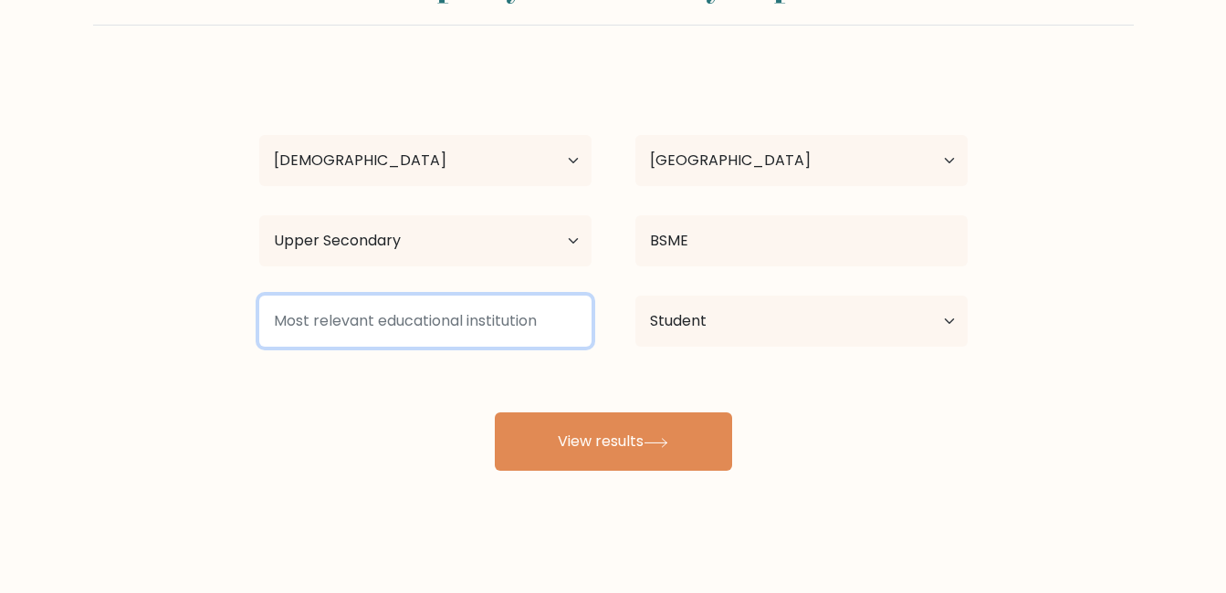
click at [501, 323] on input at bounding box center [425, 321] width 332 height 51
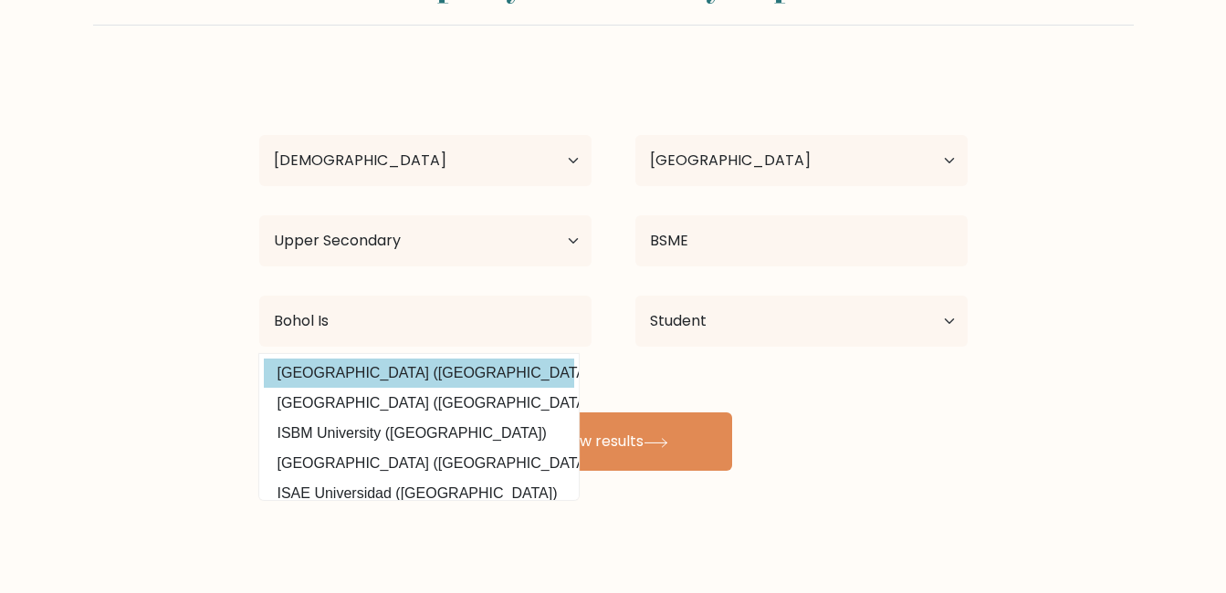
click at [385, 374] on option "Bohol Island State University (Philippines)" at bounding box center [419, 373] width 310 height 29
type input "Bohol Island State University"
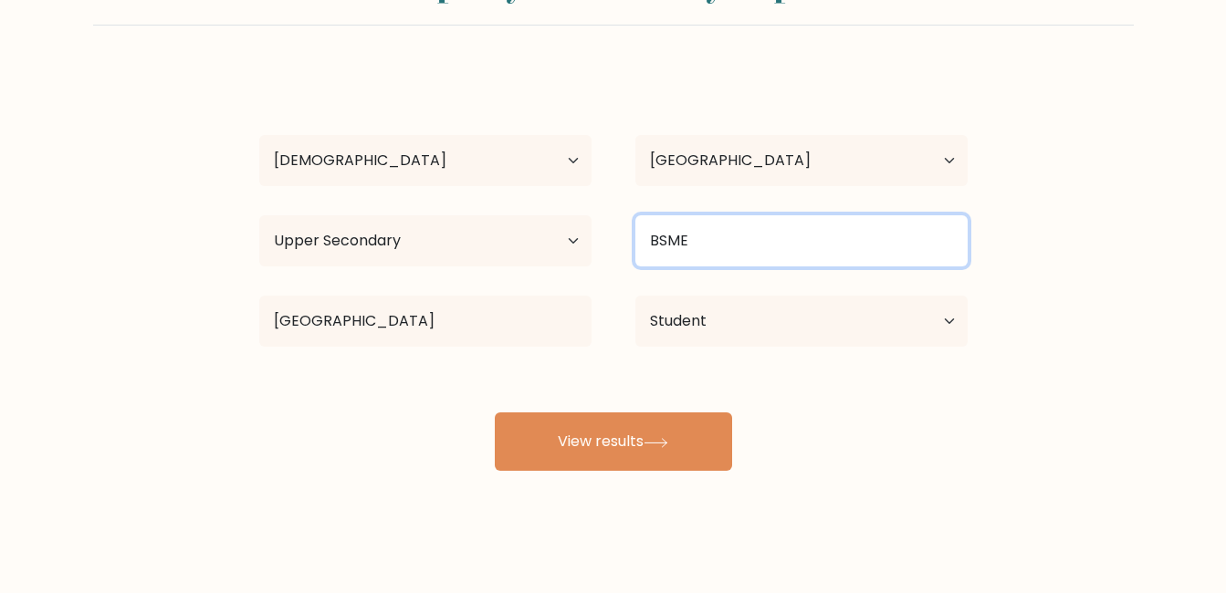
click at [770, 239] on input "BSME" at bounding box center [801, 240] width 332 height 51
drag, startPoint x: 770, startPoint y: 239, endPoint x: 644, endPoint y: 253, distance: 126.7
click at [644, 253] on input "BSME" at bounding box center [801, 240] width 332 height 51
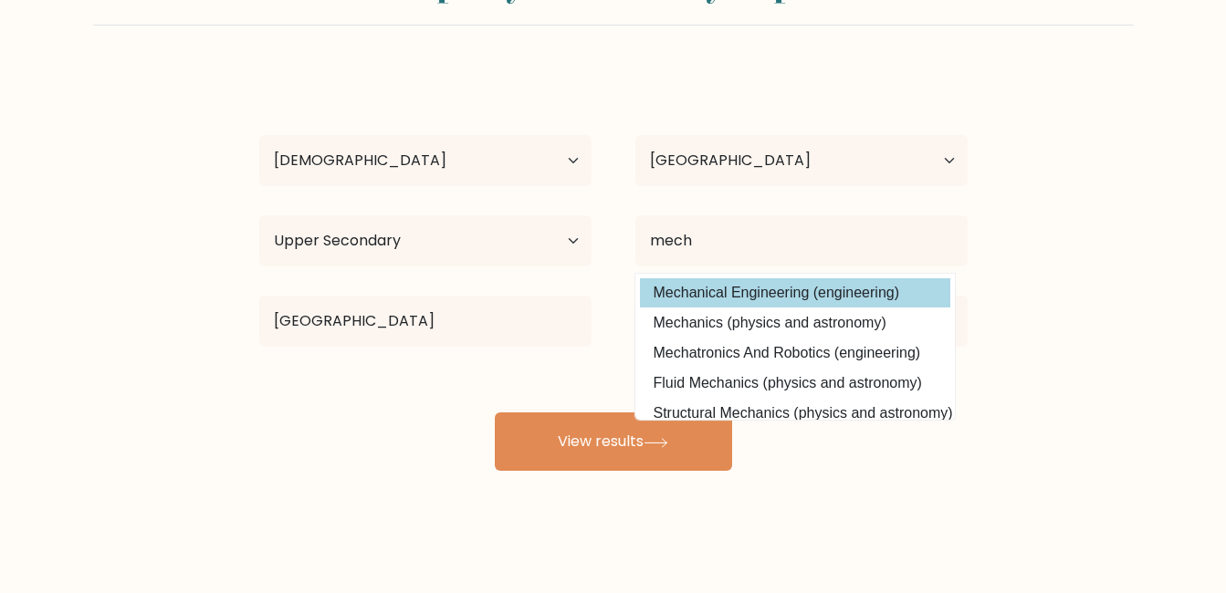
click at [744, 295] on option "Mechanical Engineering (engineering)" at bounding box center [795, 292] width 310 height 29
type input "Mechanical Engineering"
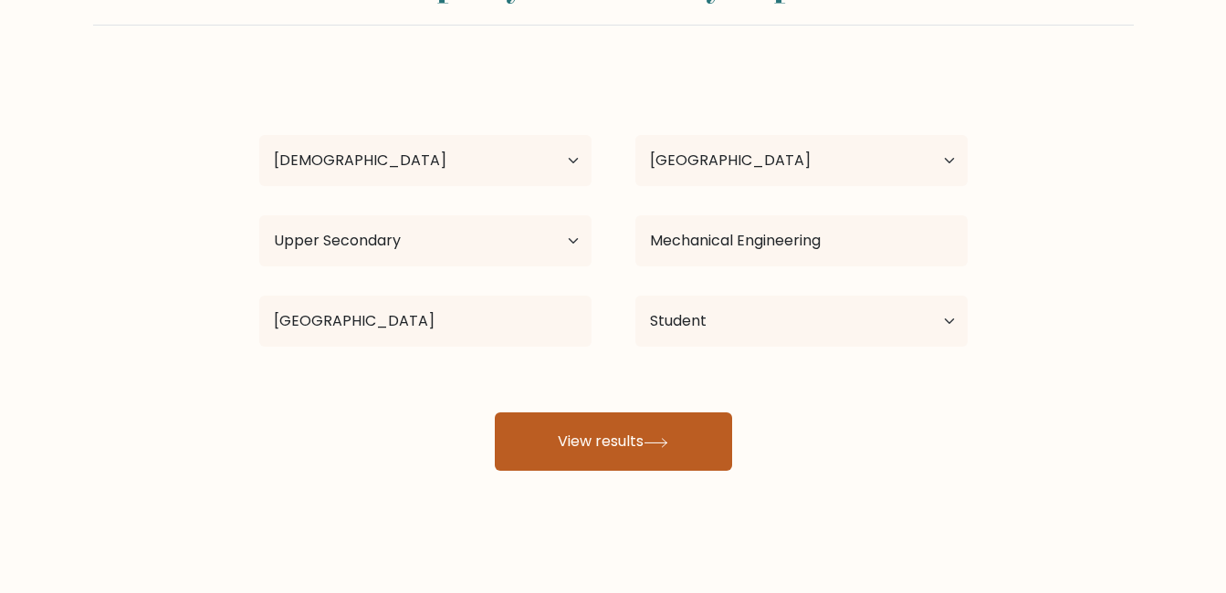
click at [664, 423] on button "View results" at bounding box center [613, 442] width 237 height 58
